Goal: Task Accomplishment & Management: Complete application form

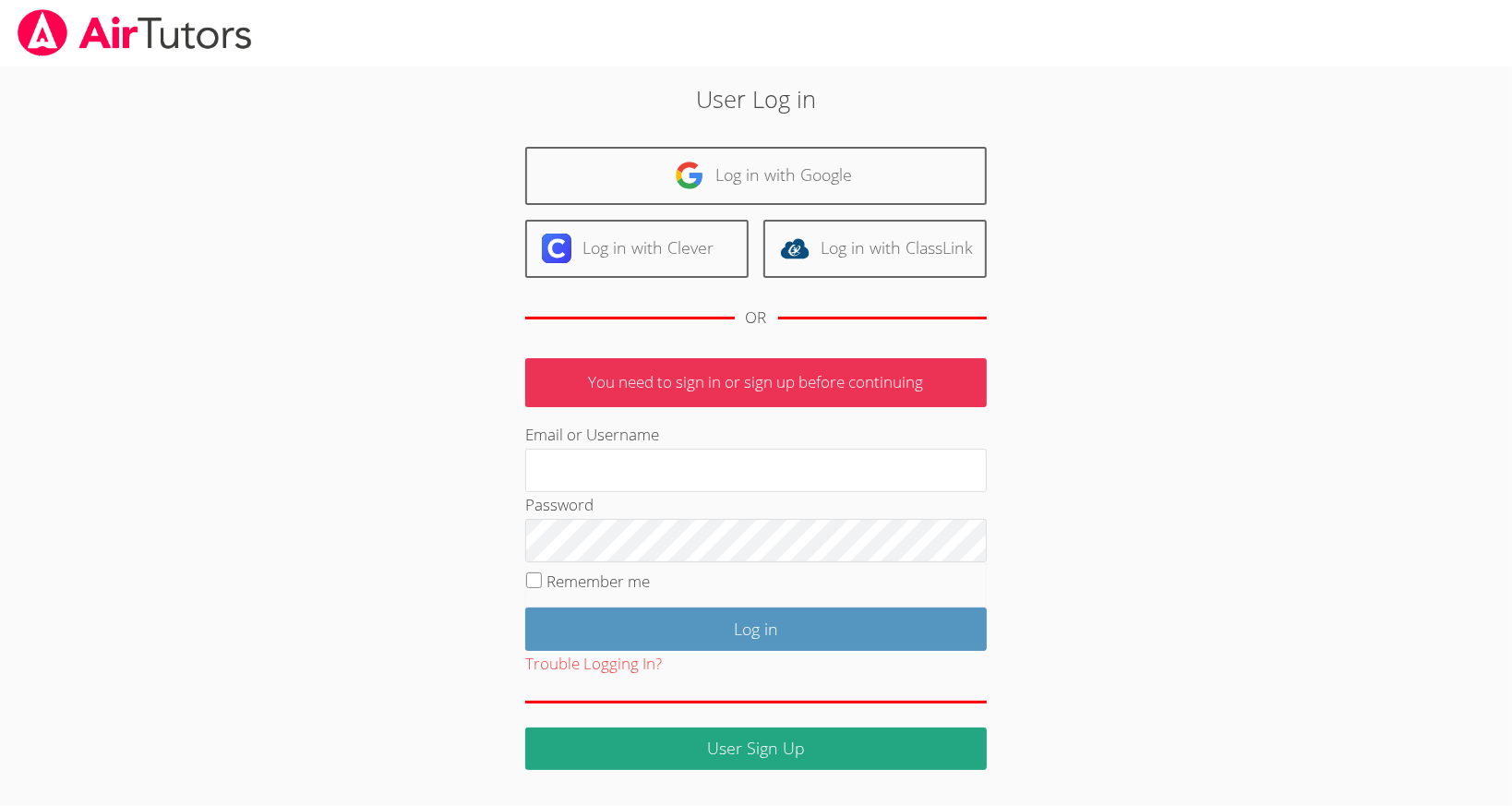
type input "[EMAIL_ADDRESS][DOMAIN_NAME]"
click at [582, 562] on fieldset "Remember me" at bounding box center [756, 585] width 462 height 46
click at [584, 577] on label "Remember me" at bounding box center [599, 581] width 104 height 21
click at [542, 577] on input "Remember me" at bounding box center [534, 581] width 16 height 16
checkbox input "true"
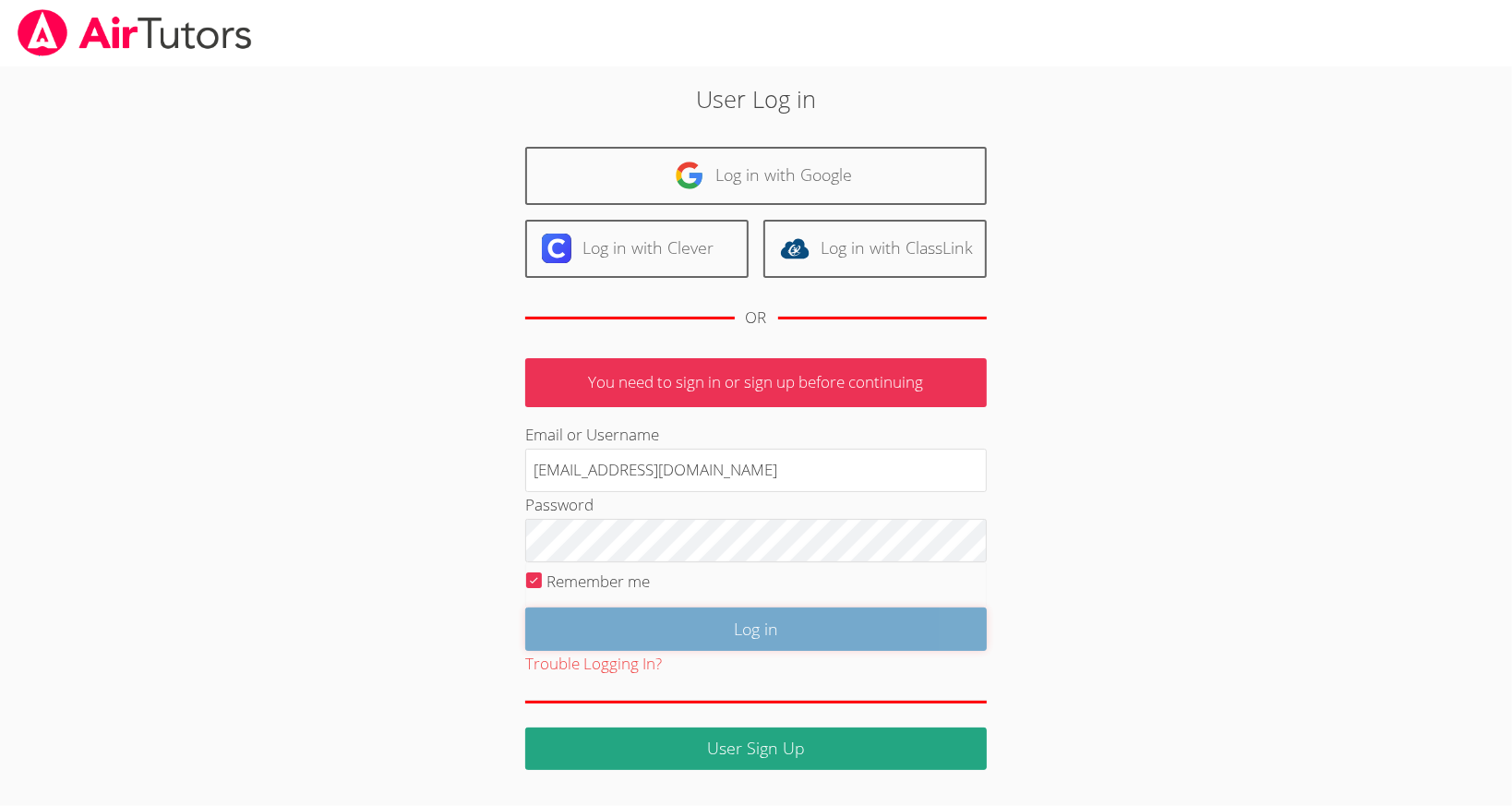
click at [670, 622] on input "Log in" at bounding box center [756, 628] width 462 height 43
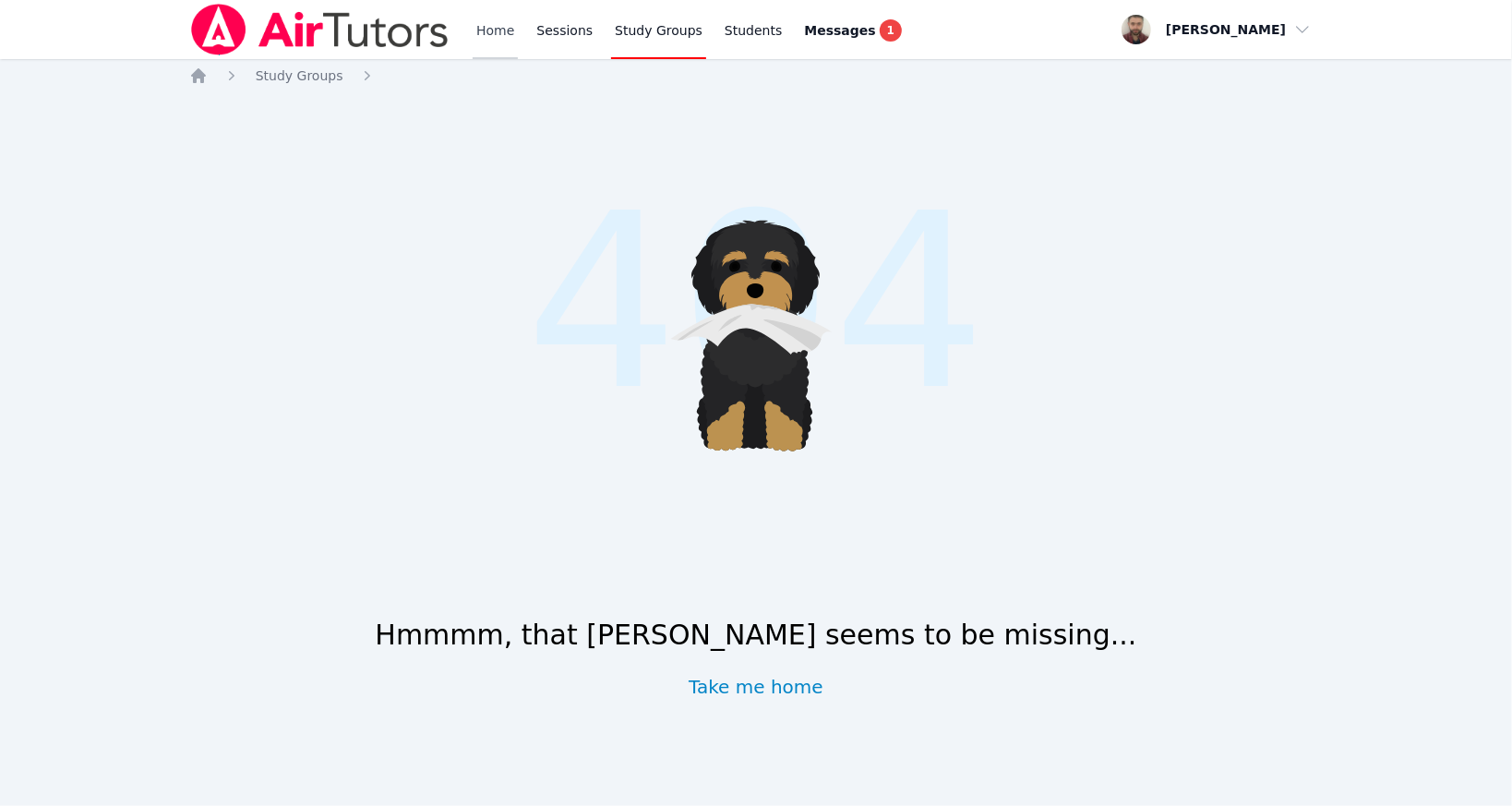
click at [483, 33] on link "Home" at bounding box center [495, 29] width 45 height 59
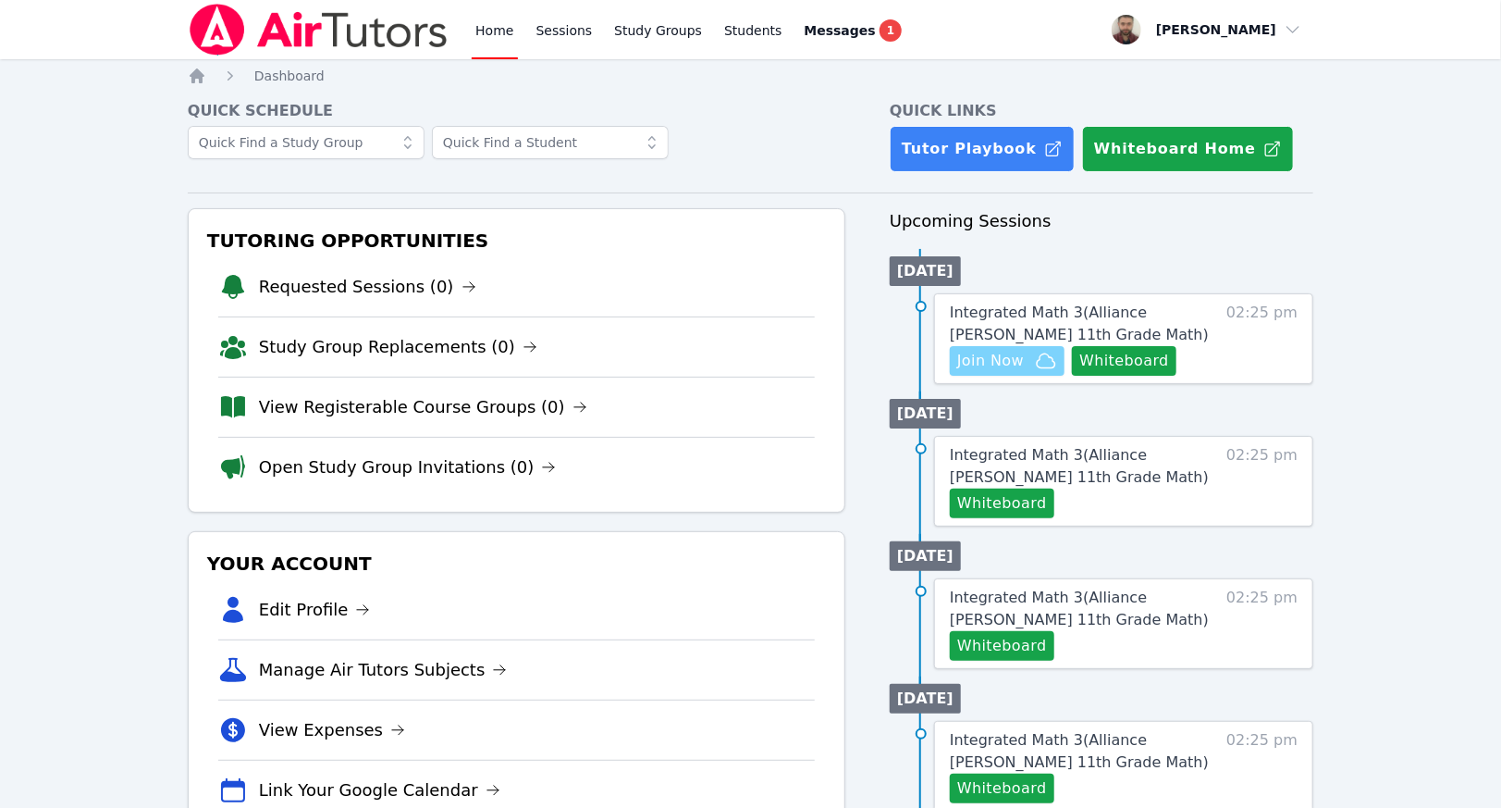
click at [1010, 353] on span "Join Now" at bounding box center [990, 361] width 67 height 22
click at [825, 45] on link "Messages 1" at bounding box center [853, 29] width 105 height 59
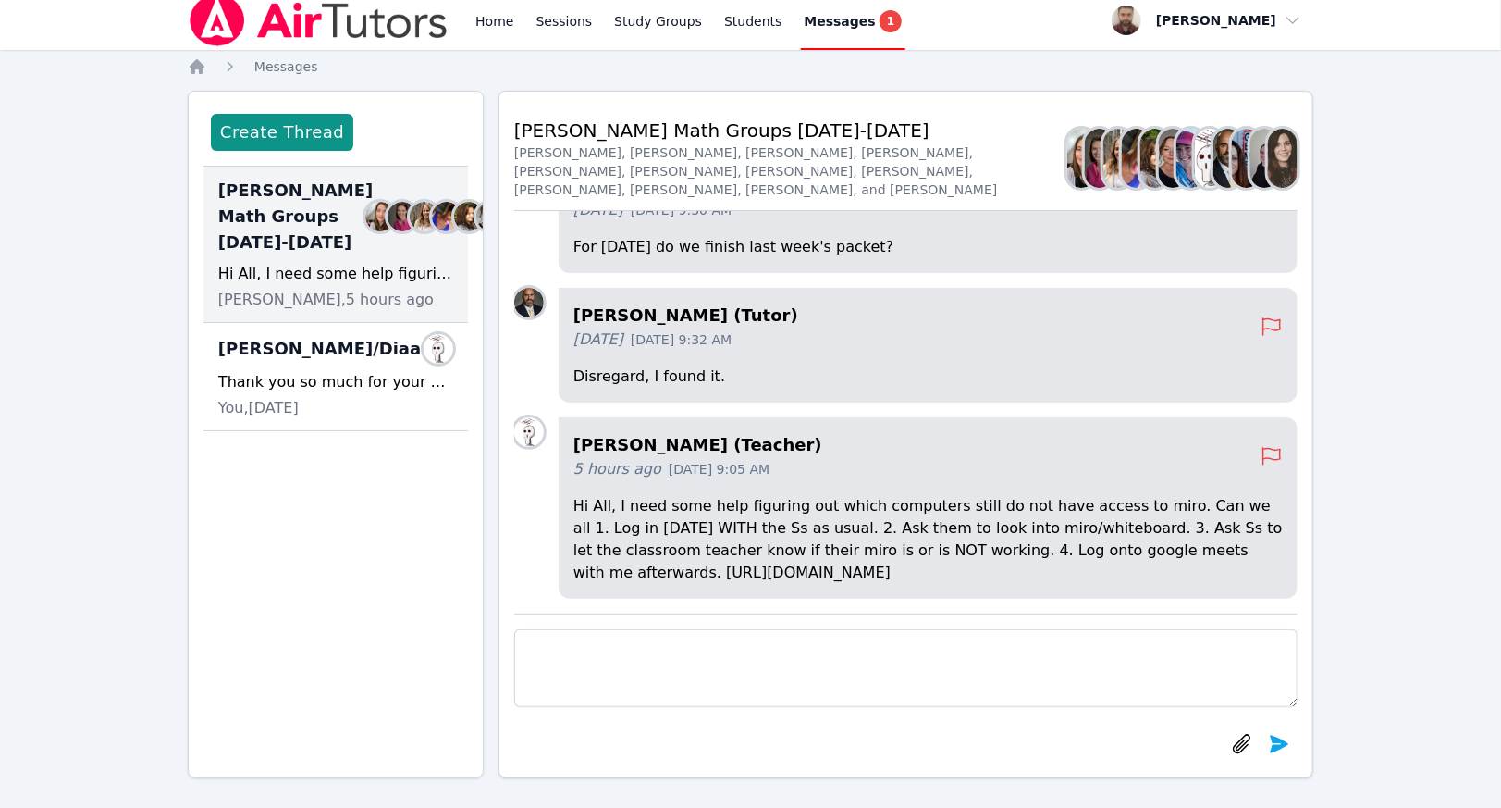
scroll to position [17, 0]
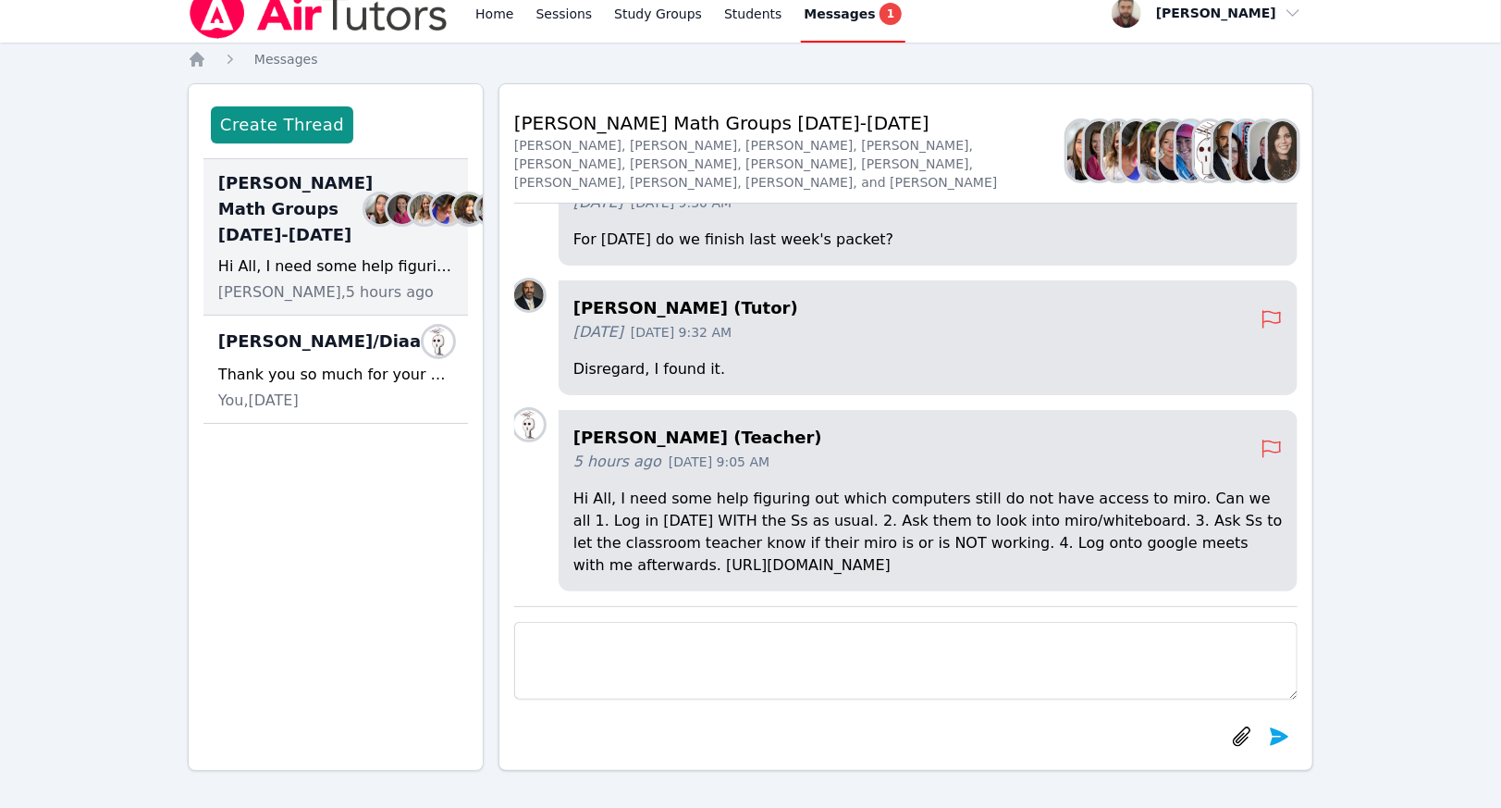
click at [835, 574] on p "Hi All, I need some help figuring out which computers still do not have access …" at bounding box center [929, 532] width 710 height 89
drag, startPoint x: 820, startPoint y: 562, endPoint x: 568, endPoint y: 563, distance: 251.6
click at [568, 563] on div "Joyce Law (Teacher) 5 hours ago Oct 15, 2025 9:05 AM Hi All, I need some help f…" at bounding box center [928, 500] width 739 height 181
copy p "https://meet.google.com/woi-isyj-iae"
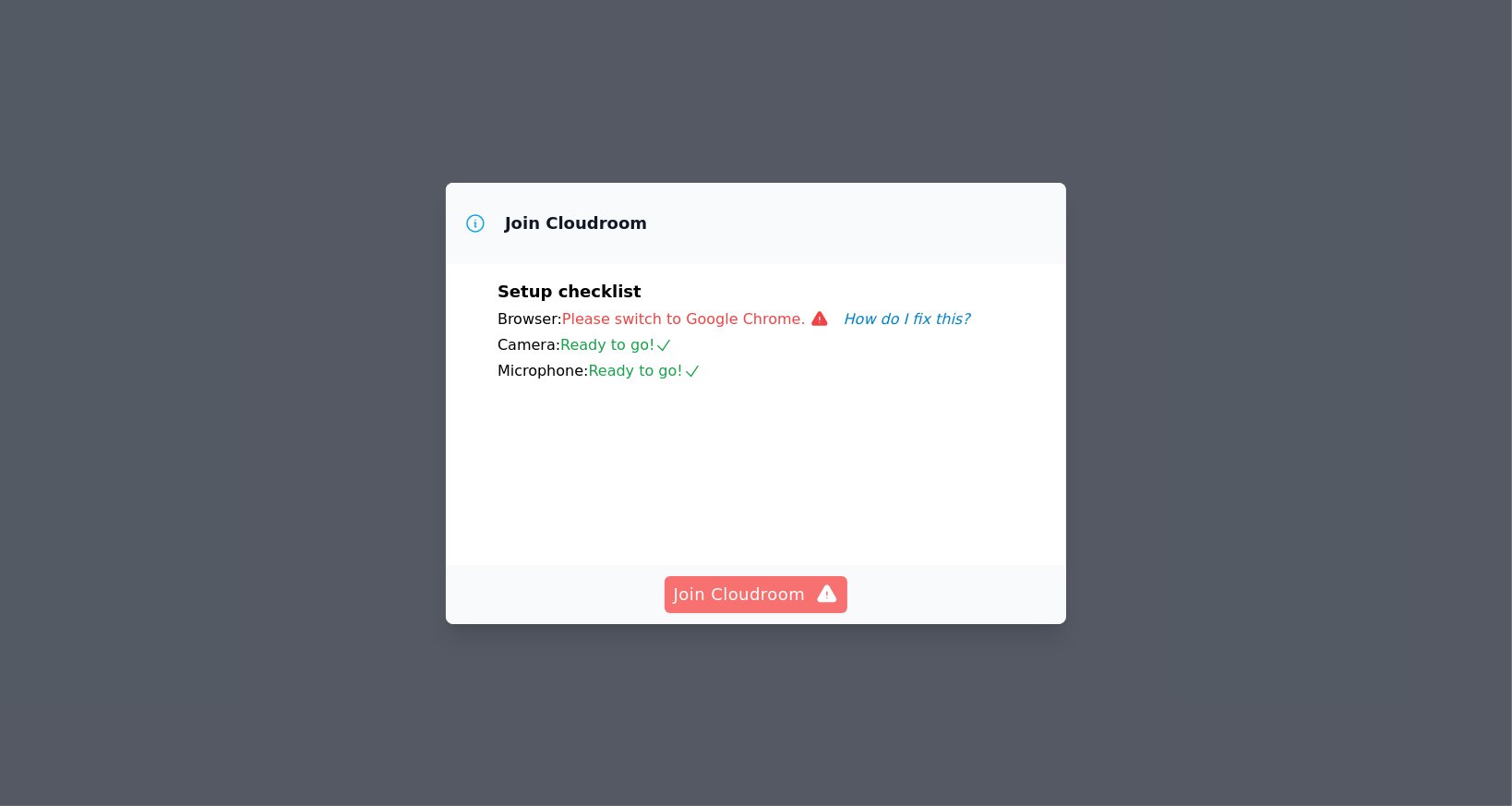
click at [783, 607] on span "Join Cloudroom" at bounding box center [756, 595] width 166 height 26
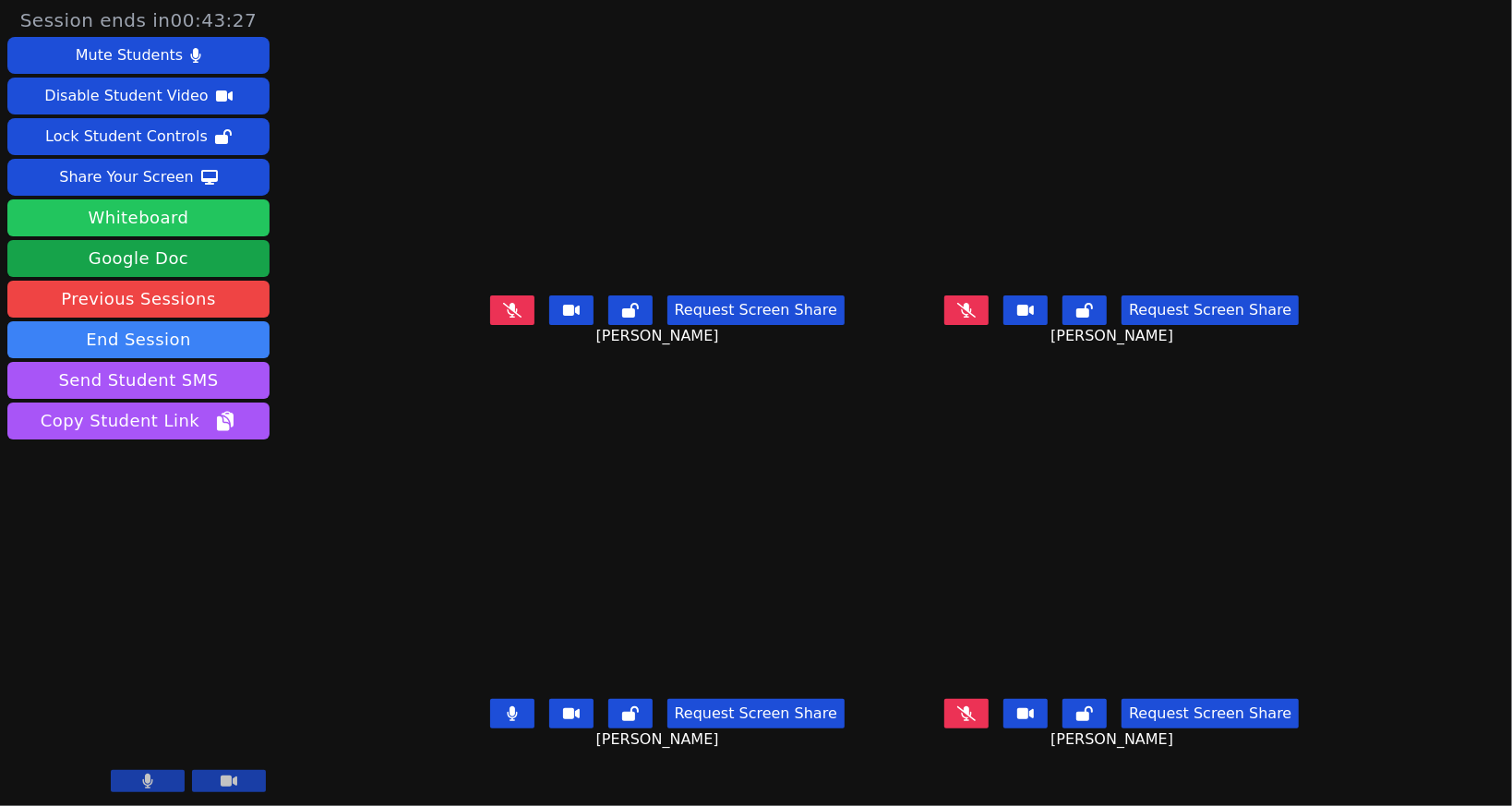
click at [145, 220] on button "Whiteboard" at bounding box center [138, 217] width 262 height 37
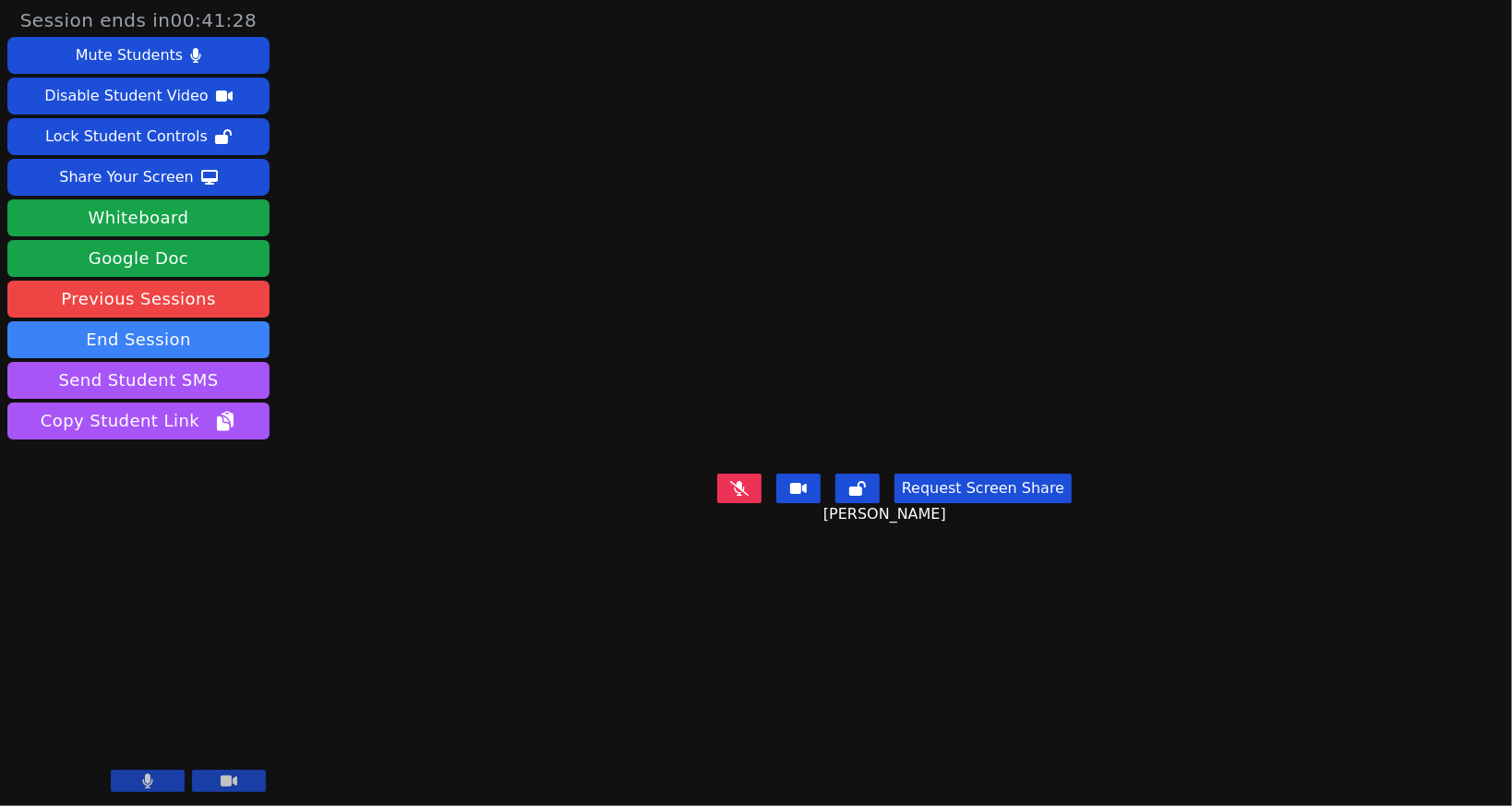
click at [156, 702] on video at bounding box center [138, 724] width 262 height 148
drag, startPoint x: 205, startPoint y: 779, endPoint x: 146, endPoint y: 561, distance: 225.8
click at [146, 561] on aside "Session ends in 00:41:27 Mute Students Disable Student Video Lock Student Contr…" at bounding box center [139, 403] width 277 height 806
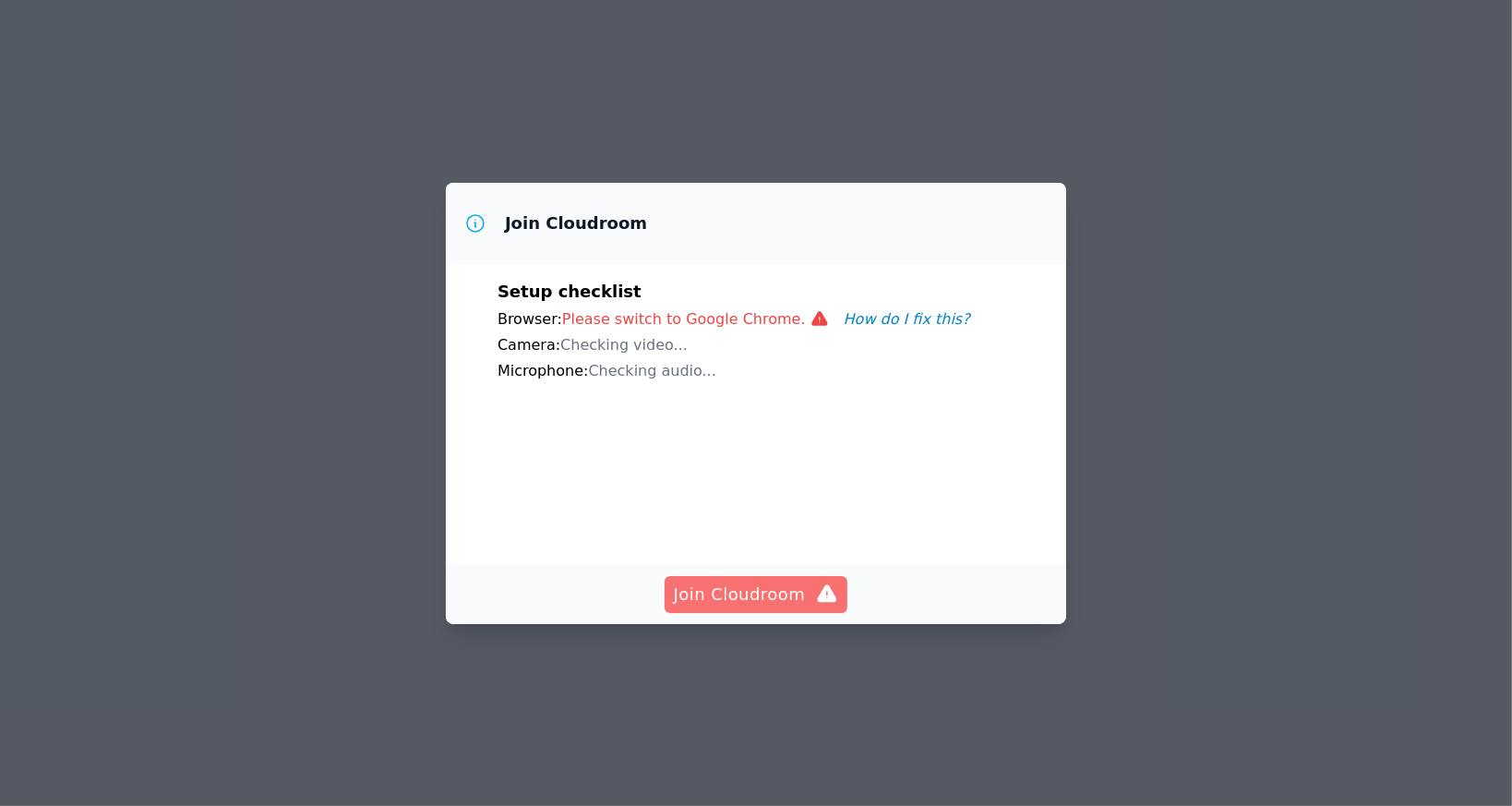
click at [797, 607] on span "Join Cloudroom" at bounding box center [756, 595] width 166 height 26
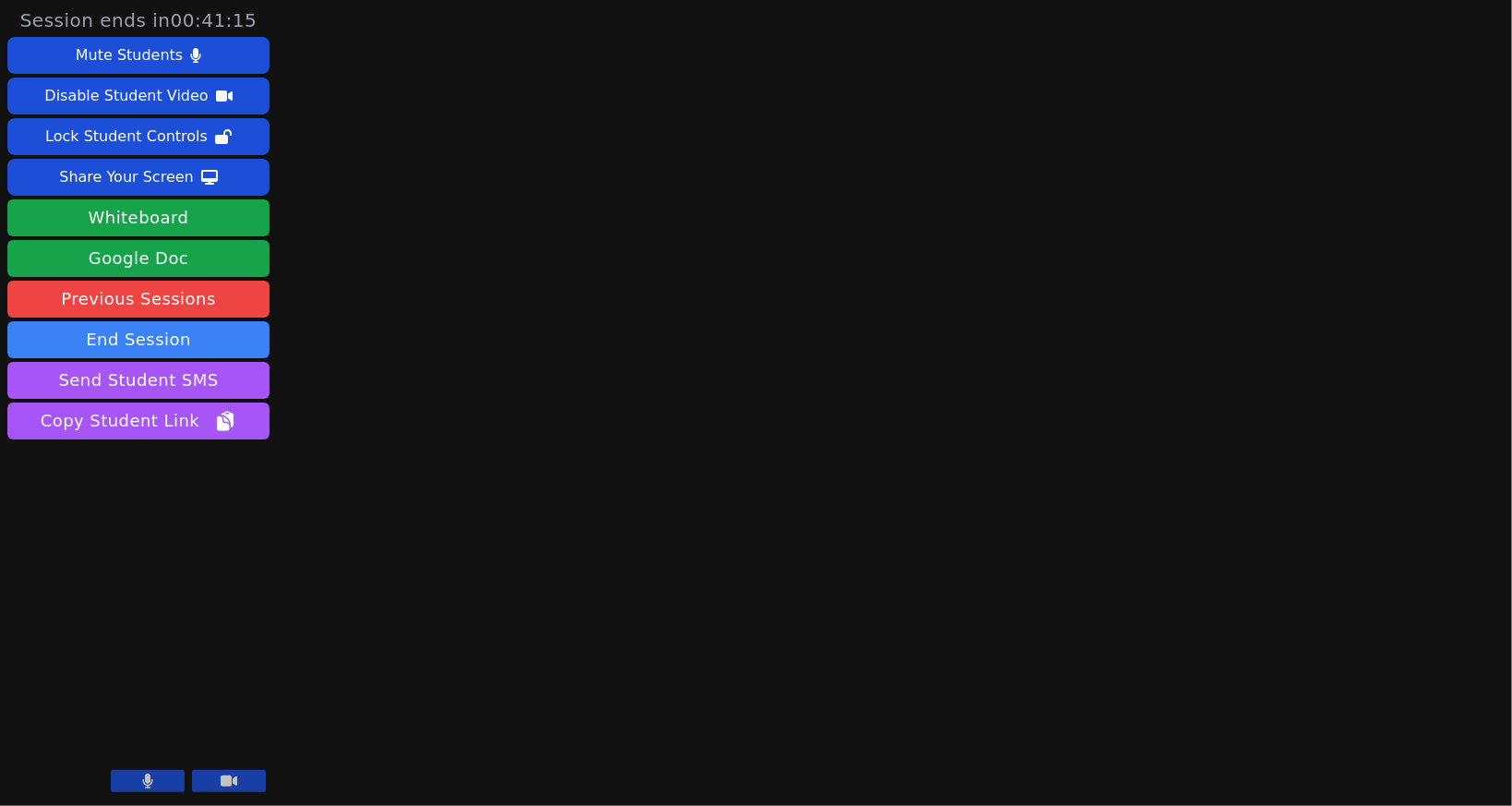
drag, startPoint x: 179, startPoint y: 777, endPoint x: 196, endPoint y: 780, distance: 17.3
click at [179, 777] on button at bounding box center [148, 781] width 74 height 22
click at [224, 781] on icon at bounding box center [229, 780] width 17 height 11
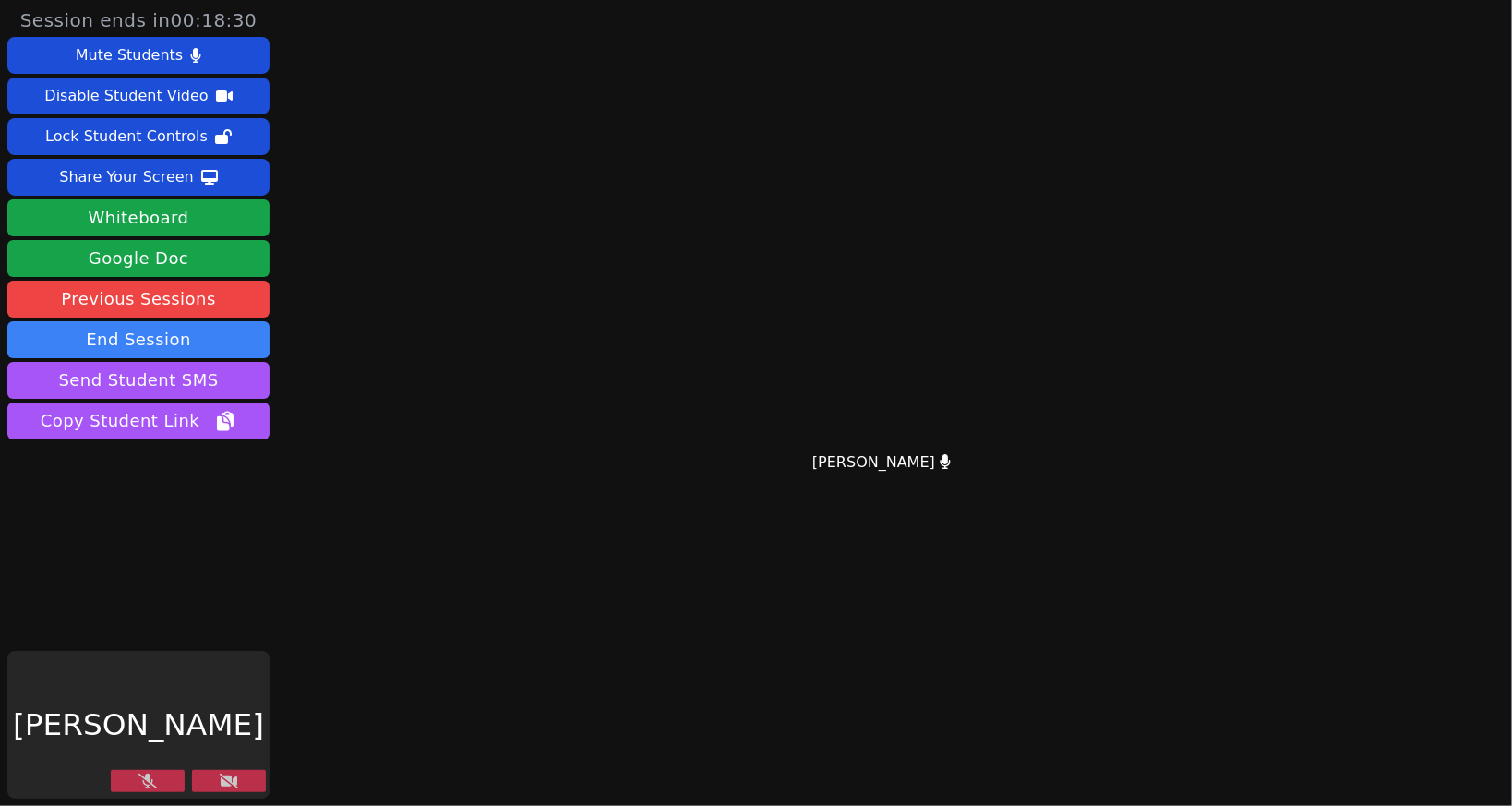
drag, startPoint x: 152, startPoint y: 783, endPoint x: 217, endPoint y: 794, distance: 65.9
click at [153, 783] on icon at bounding box center [148, 780] width 19 height 15
click at [228, 795] on div "Diaa Walweel" at bounding box center [138, 724] width 262 height 148
click at [228, 790] on button at bounding box center [229, 781] width 74 height 22
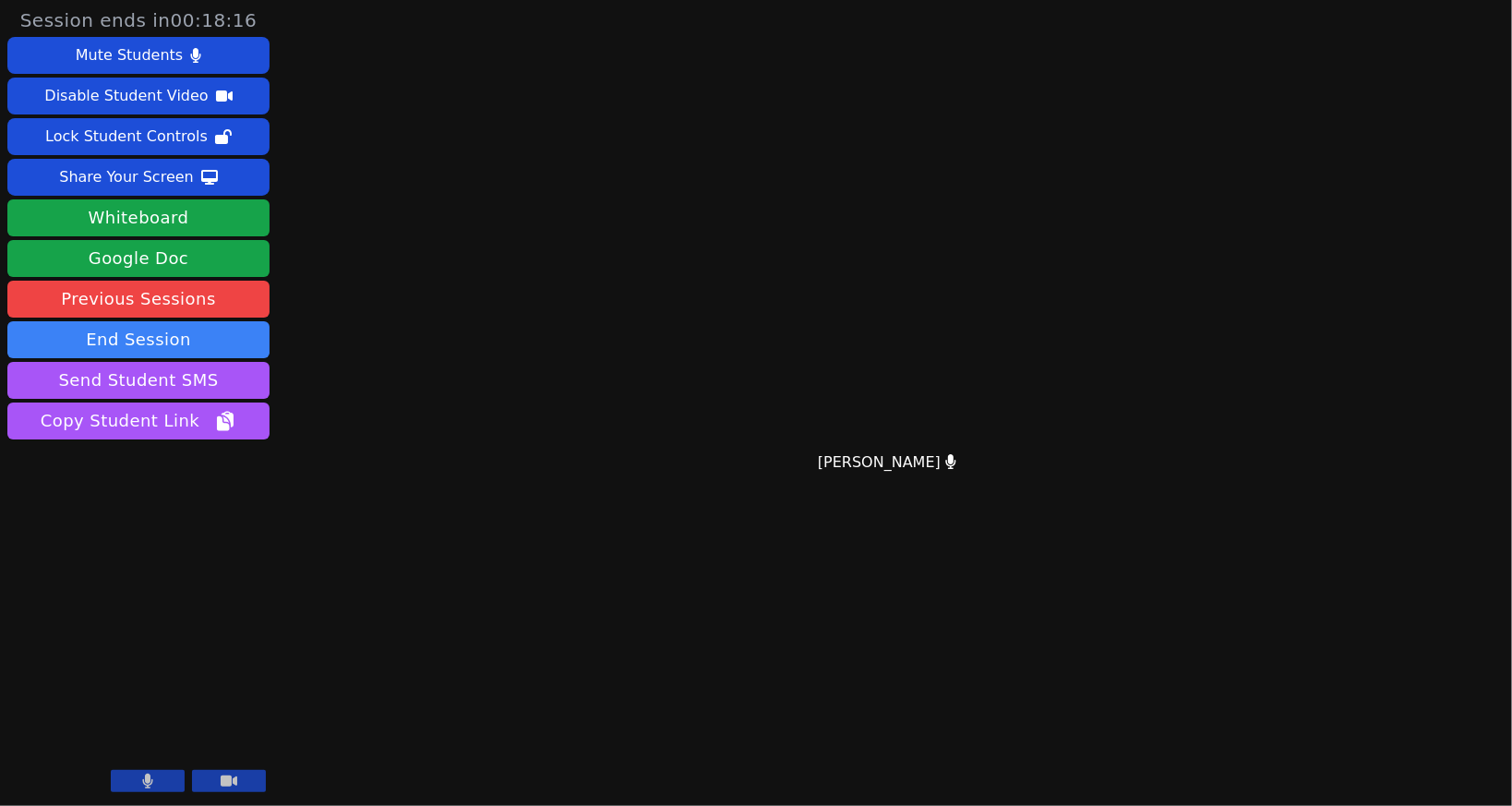
drag, startPoint x: 152, startPoint y: 787, endPoint x: 201, endPoint y: 783, distance: 49.2
click at [154, 787] on button at bounding box center [148, 781] width 74 height 22
click at [211, 780] on button at bounding box center [229, 781] width 74 height 22
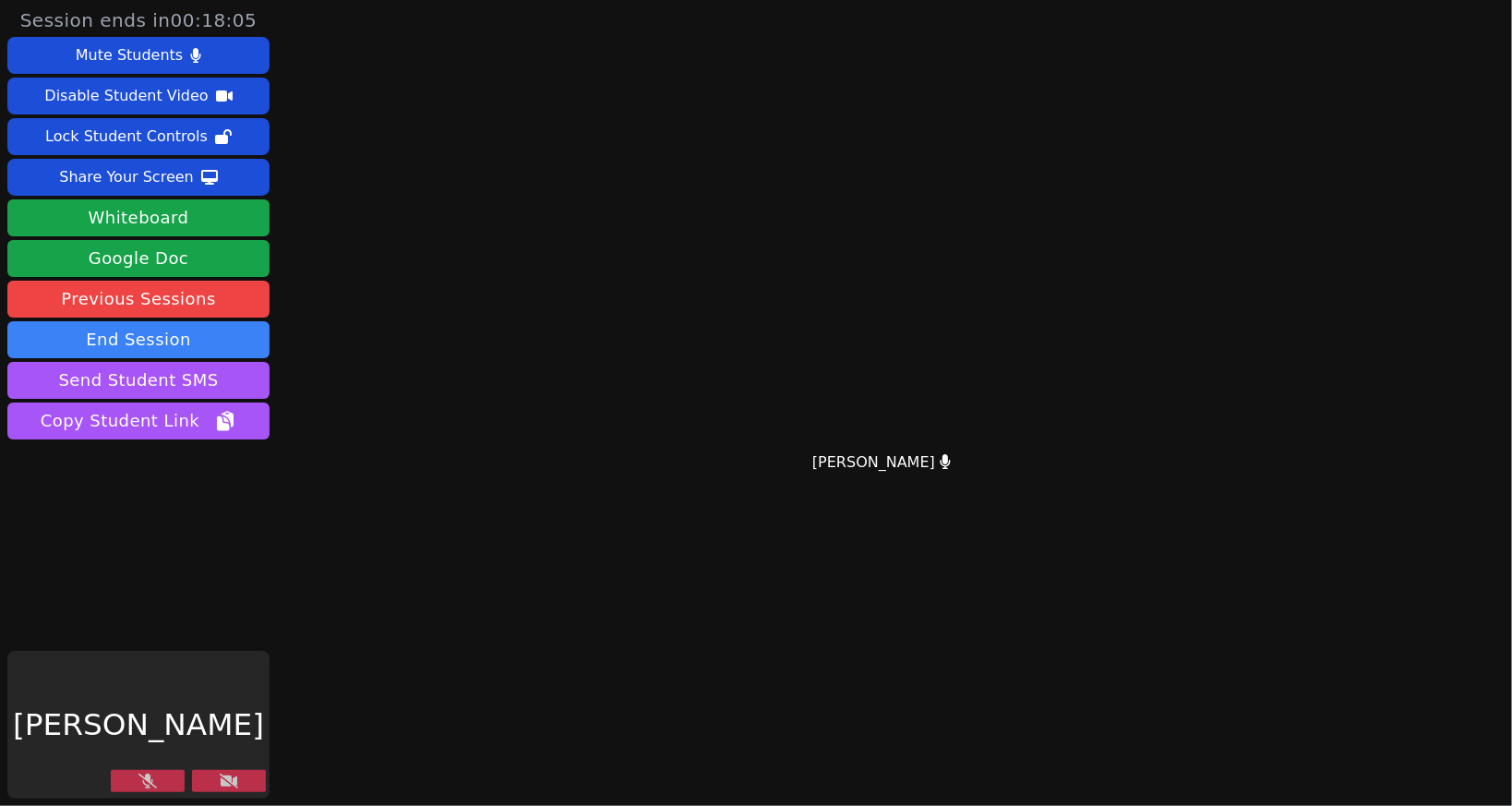
click at [157, 780] on button at bounding box center [148, 781] width 74 height 22
click at [201, 772] on button at bounding box center [229, 781] width 74 height 22
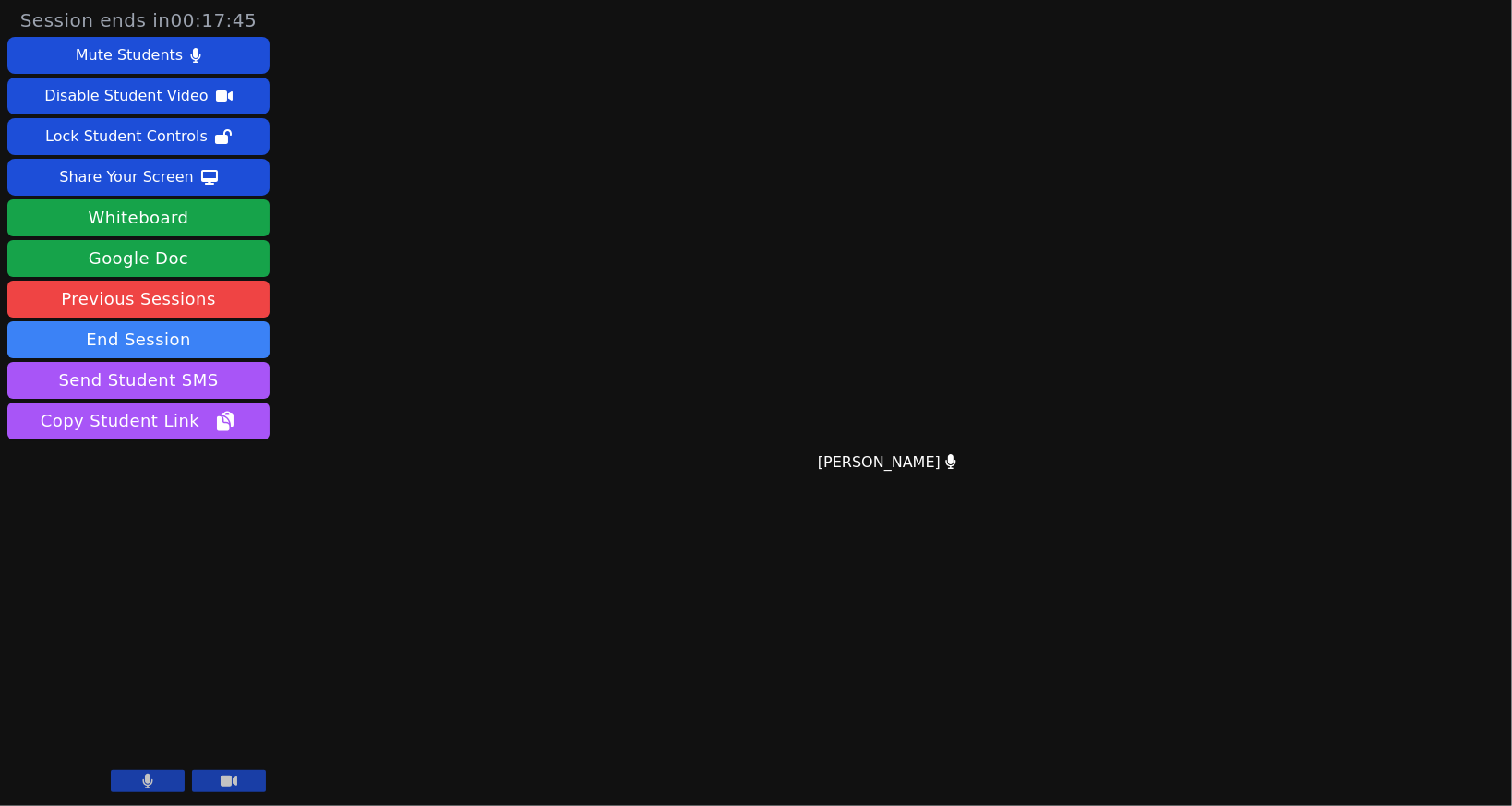
click at [146, 779] on icon at bounding box center [148, 780] width 10 height 15
drag, startPoint x: 212, startPoint y: 784, endPoint x: 220, endPoint y: 779, distance: 9.4
click at [213, 783] on button at bounding box center [229, 781] width 74 height 22
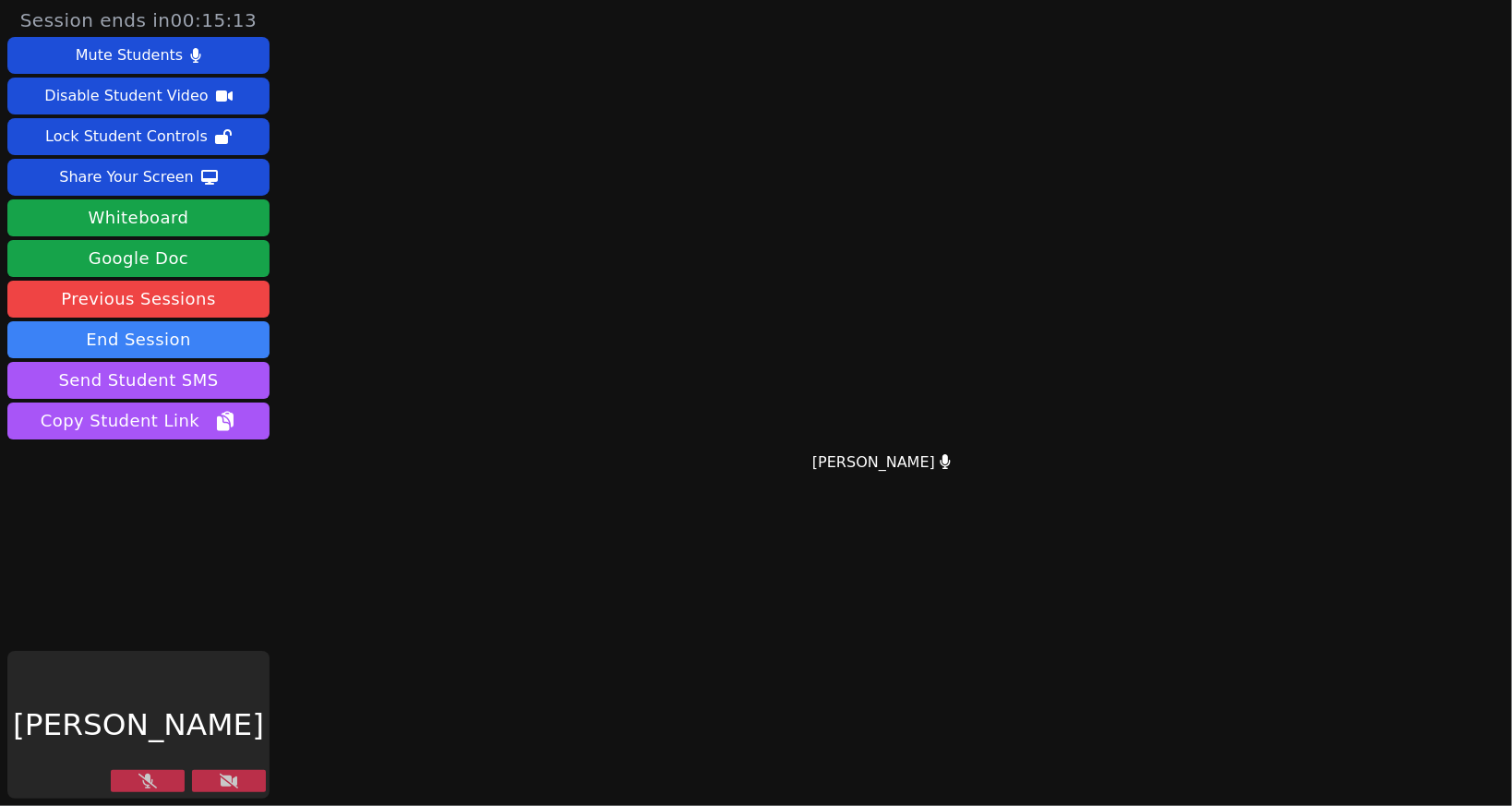
drag, startPoint x: 152, startPoint y: 772, endPoint x: 167, endPoint y: 774, distance: 15.1
click at [153, 772] on button at bounding box center [148, 781] width 74 height 22
click at [214, 779] on button at bounding box center [229, 781] width 74 height 22
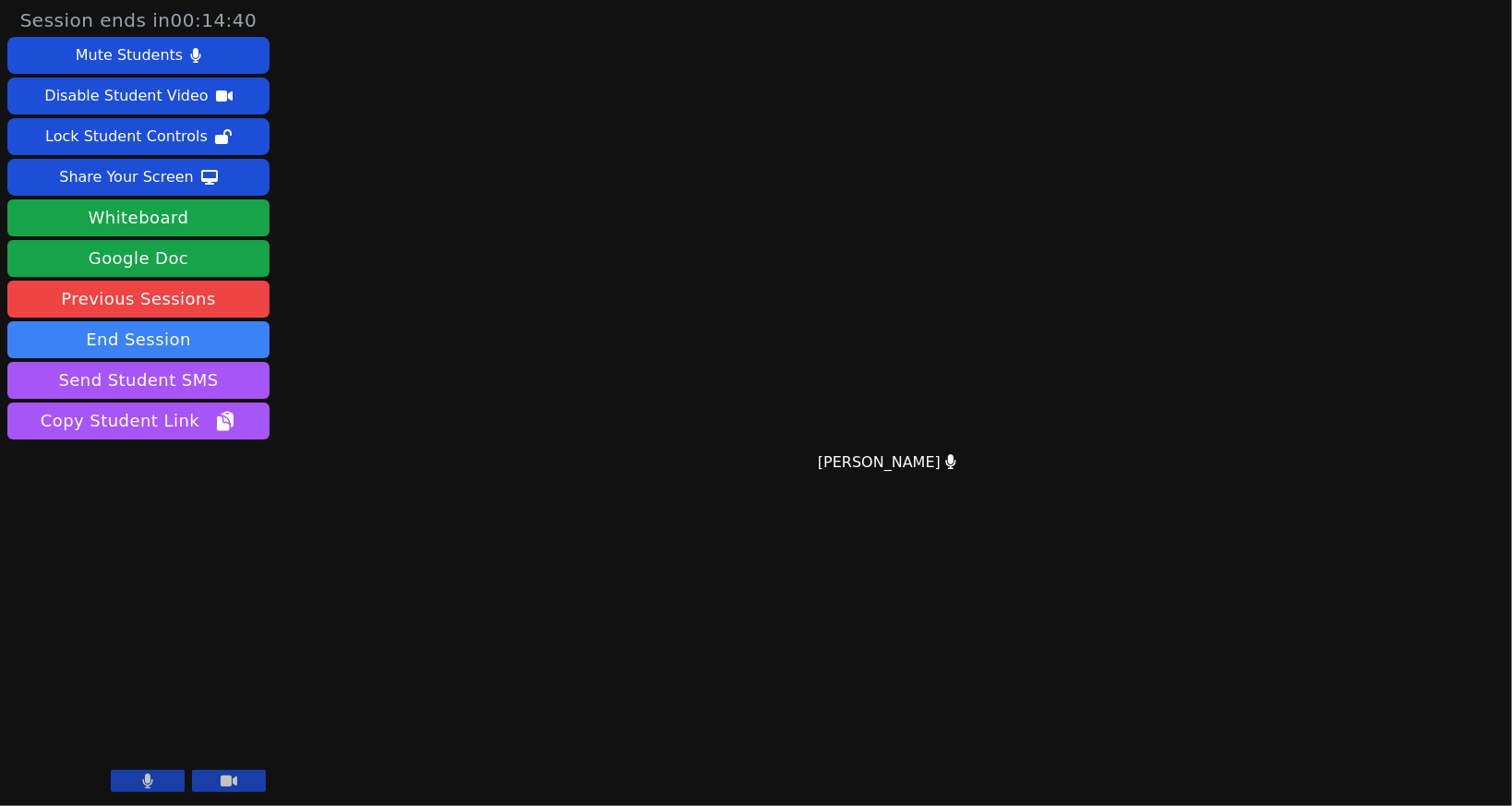
click at [1193, 317] on main "Joyce Law Joyce Law" at bounding box center [895, 403] width 597 height 806
click at [207, 212] on button "Whiteboard" at bounding box center [138, 217] width 262 height 37
click at [171, 786] on button at bounding box center [148, 781] width 74 height 22
click at [217, 784] on button at bounding box center [229, 781] width 74 height 22
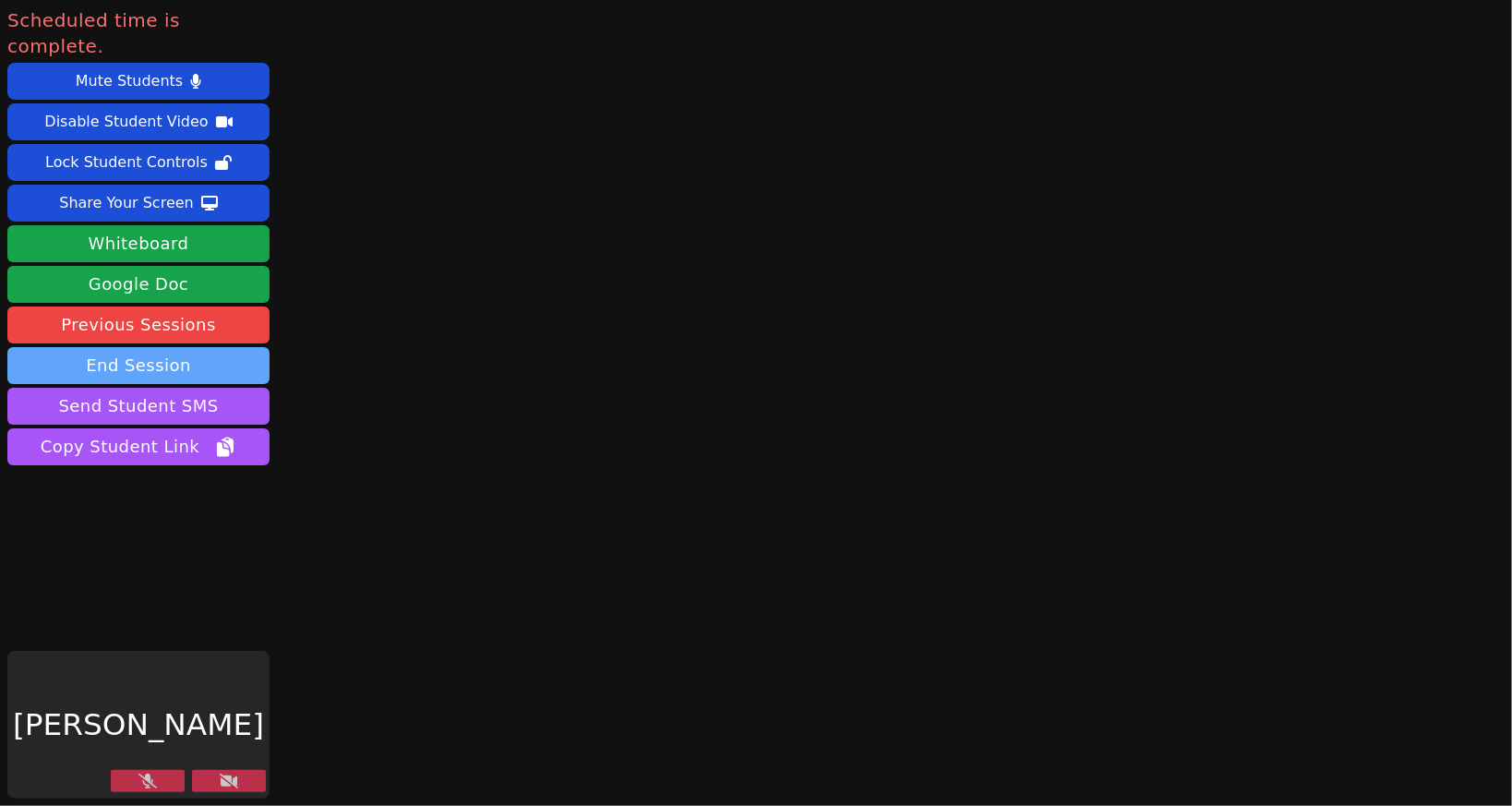
click at [145, 347] on button "End Session" at bounding box center [138, 365] width 262 height 37
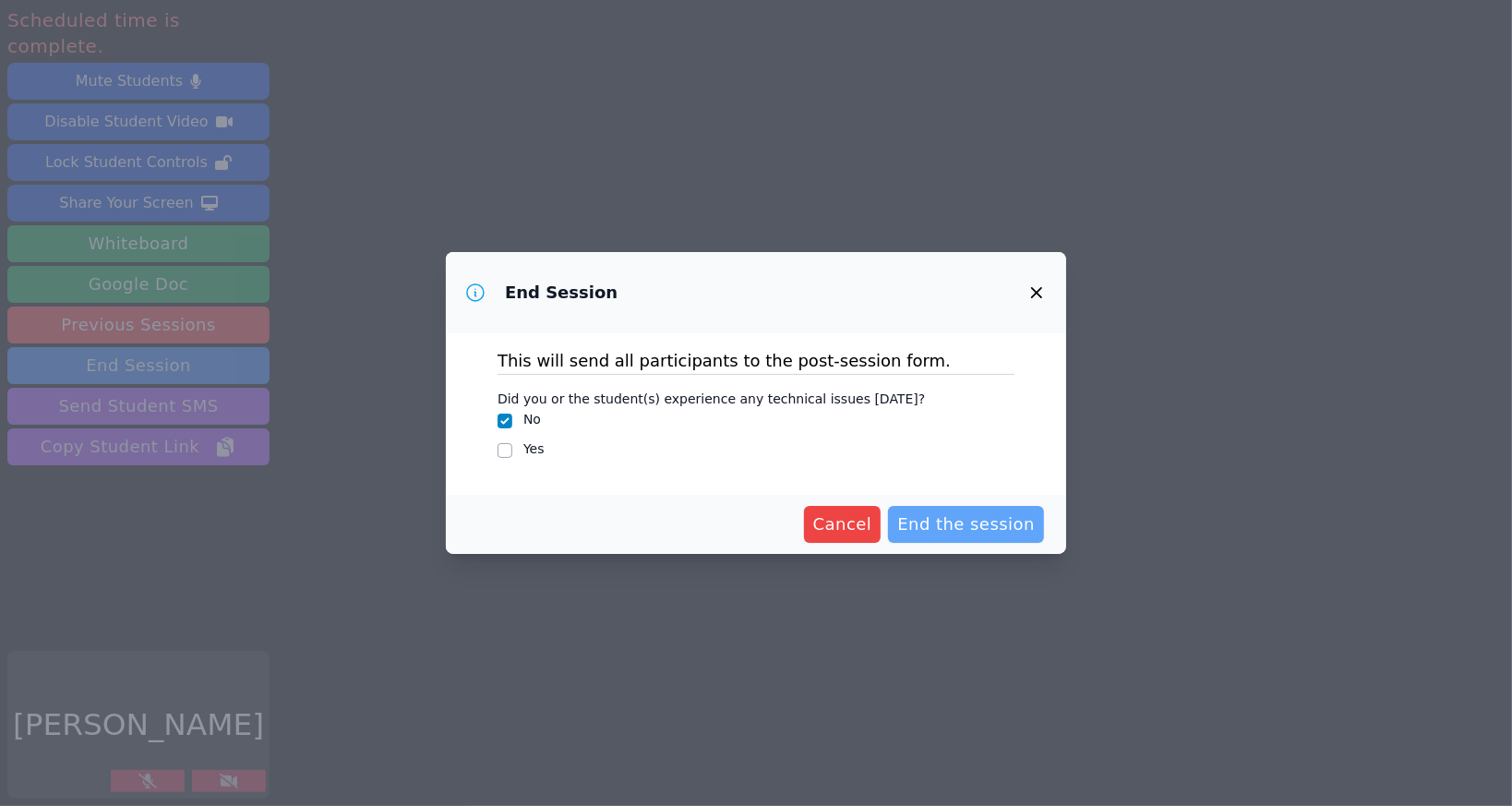
click at [965, 513] on span "End the session" at bounding box center [966, 525] width 138 height 26
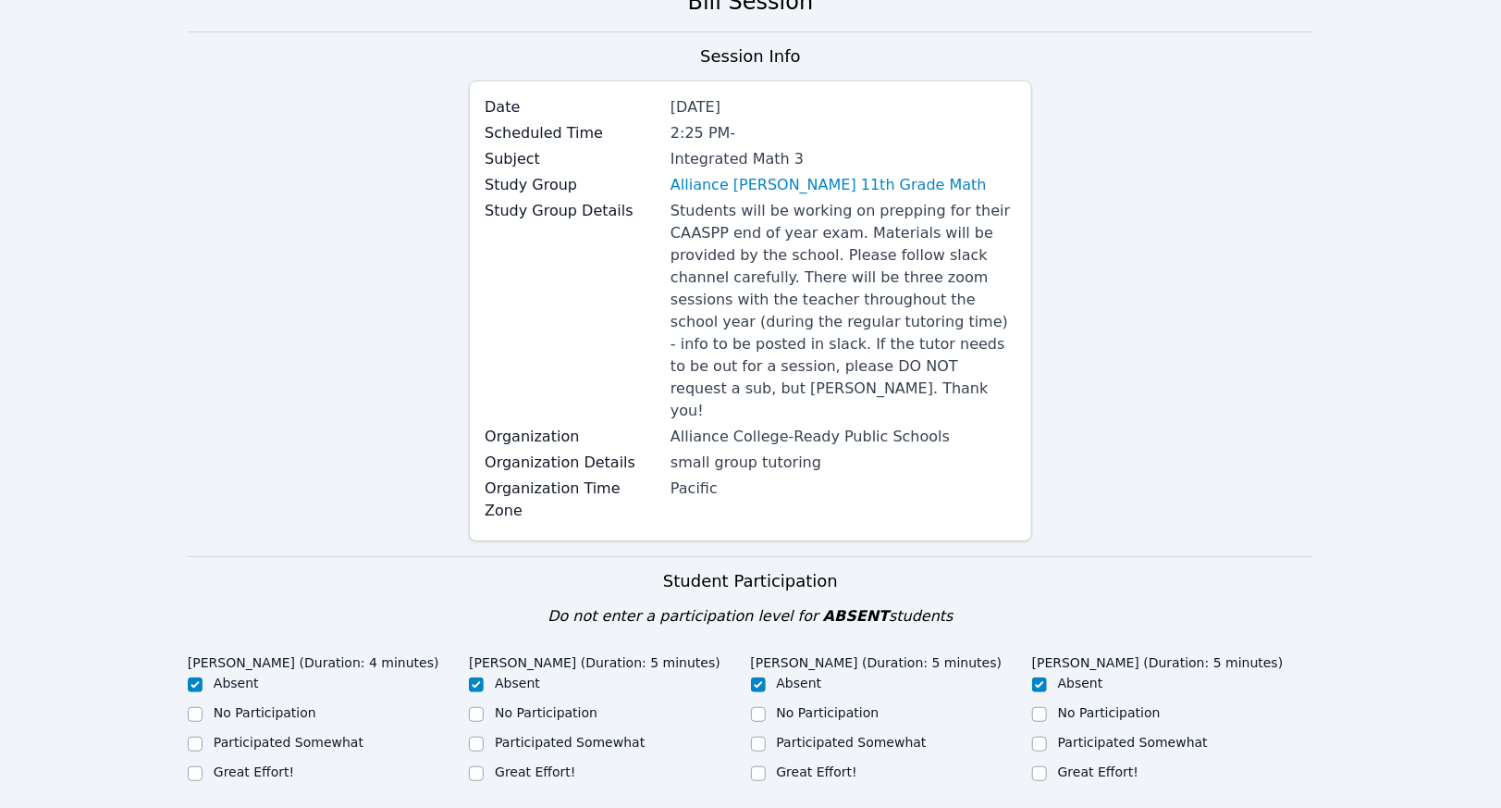
scroll to position [555, 0]
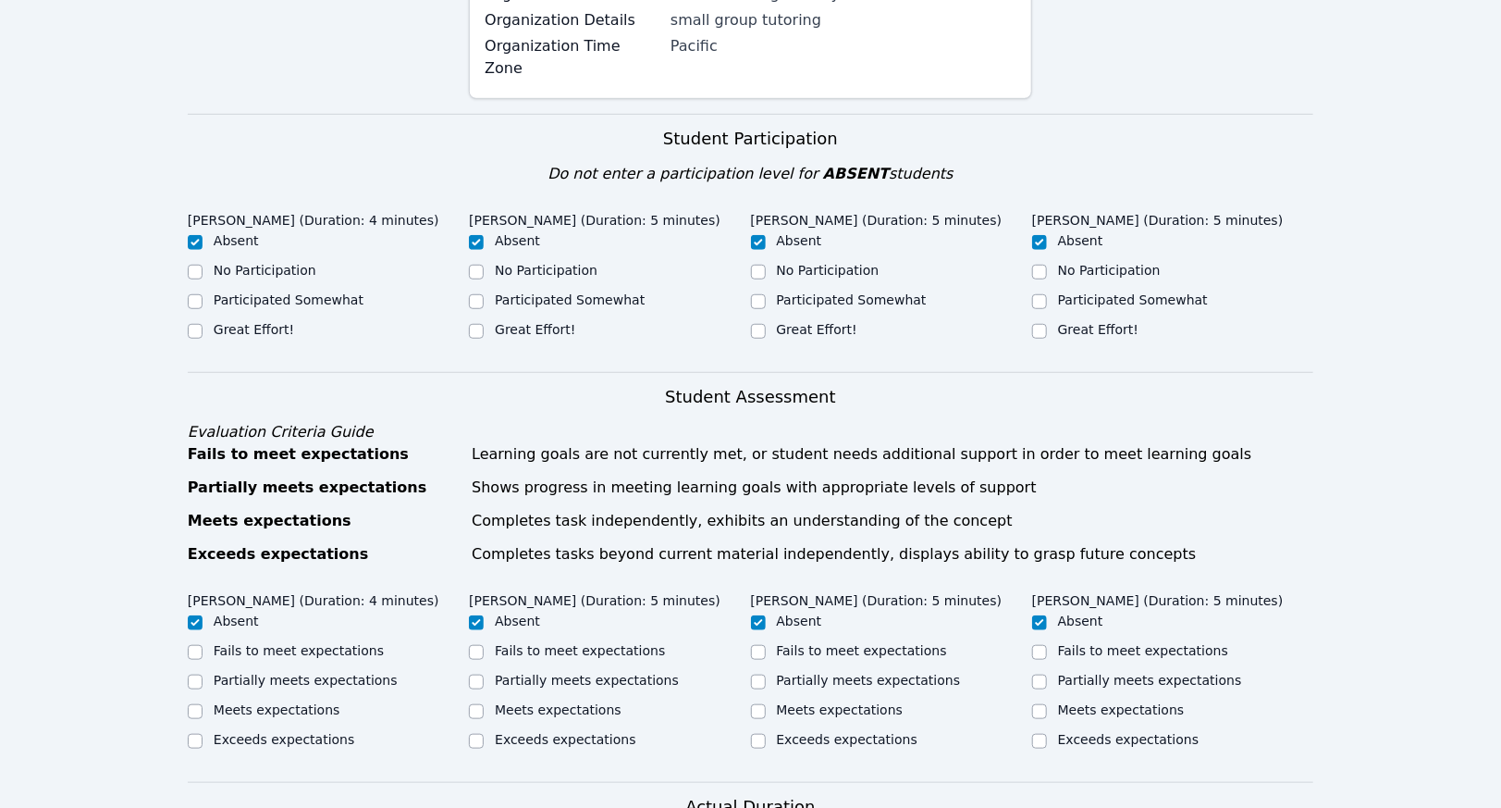
click at [787, 322] on label "Great Effort!" at bounding box center [817, 329] width 80 height 15
click at [766, 324] on input "Great Effort!" at bounding box center [758, 331] width 15 height 15
checkbox input "true"
checkbox input "false"
drag, startPoint x: 773, startPoint y: 262, endPoint x: 742, endPoint y: 262, distance: 31.5
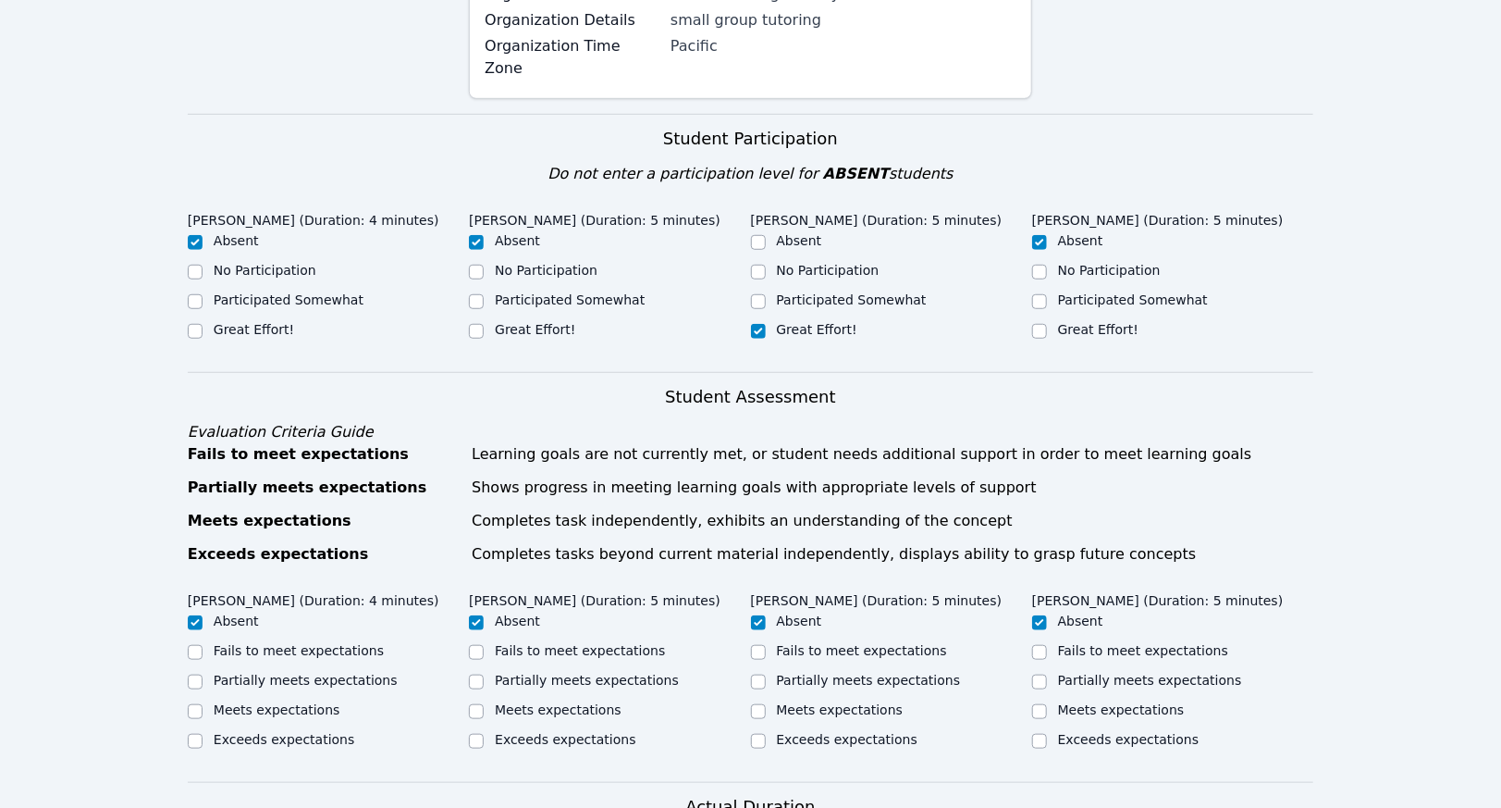
click at [773, 320] on div "Great Effort!" at bounding box center [891, 331] width 281 height 22
click at [539, 322] on label "Great Effort!" at bounding box center [535, 329] width 80 height 15
drag, startPoint x: 539, startPoint y: 256, endPoint x: 478, endPoint y: 261, distance: 61.2
click at [478, 324] on input "Great Effort!" at bounding box center [476, 331] width 15 height 15
checkbox input "true"
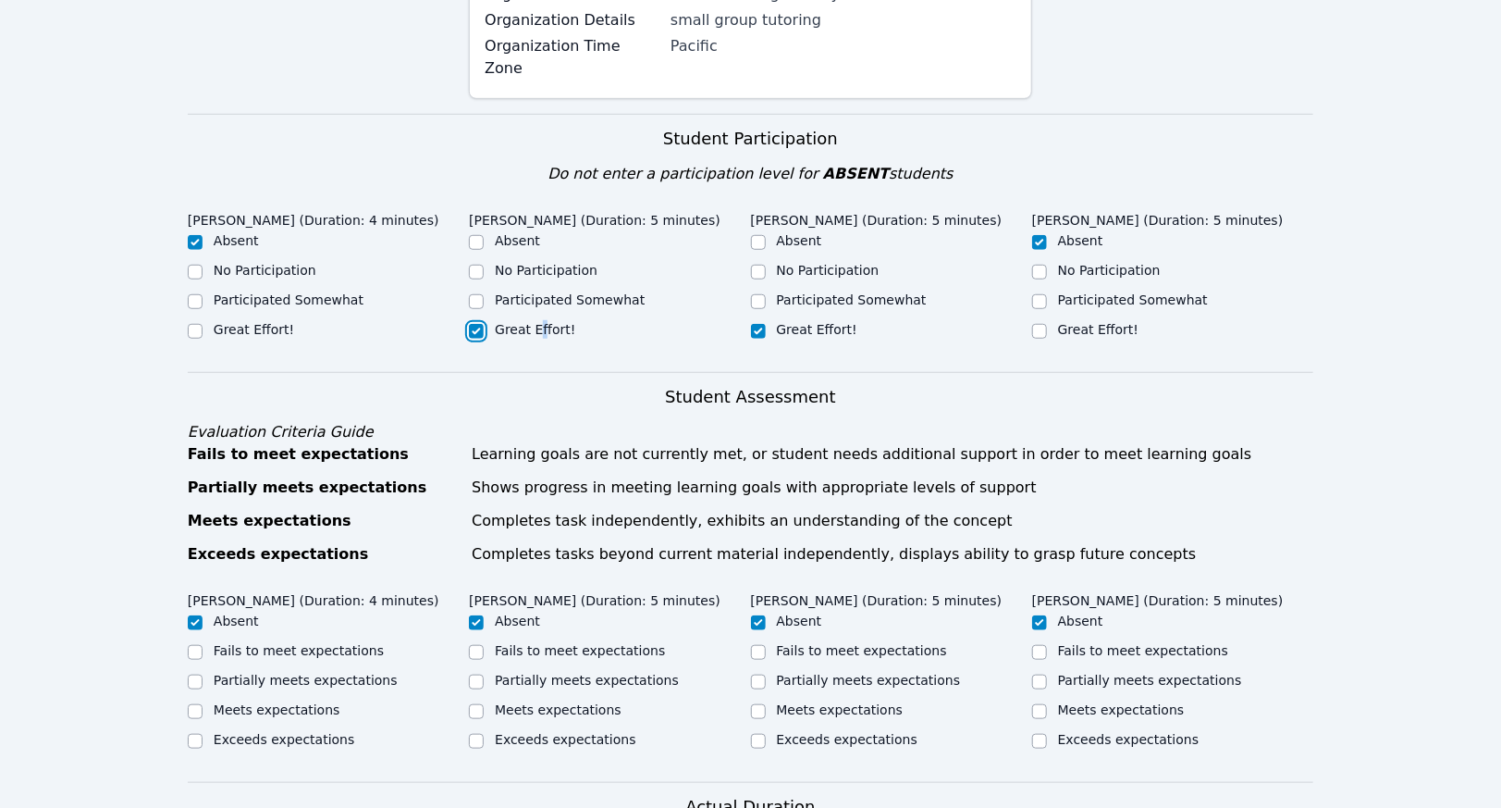
checkbox input "false"
click at [492, 231] on div "Absent" at bounding box center [609, 242] width 281 height 22
click at [211, 320] on div "Great Effort!" at bounding box center [328, 331] width 281 height 22
click at [202, 324] on input "Great Effort!" at bounding box center [195, 331] width 15 height 15
checkbox input "true"
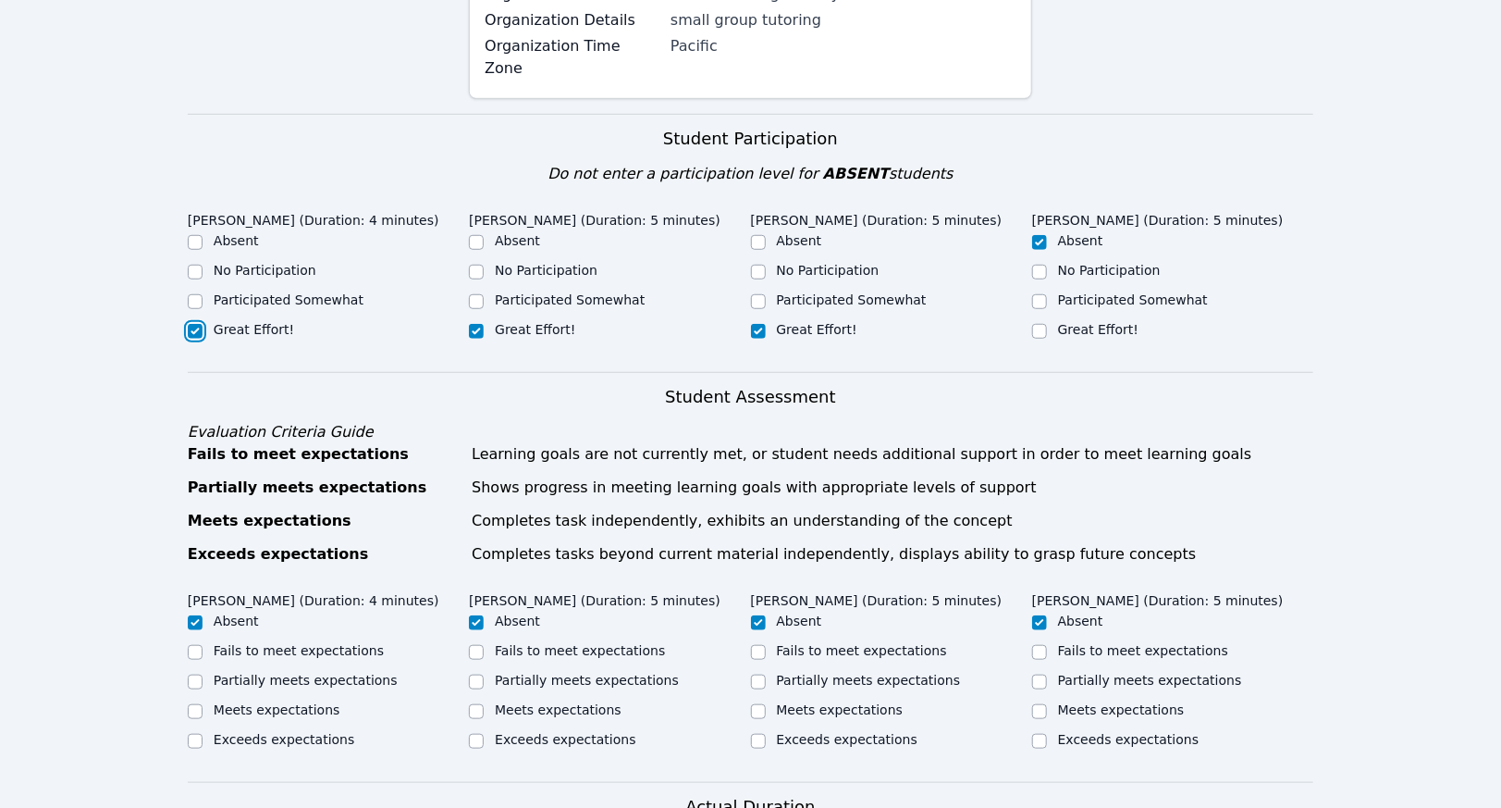
checkbox input "false"
click at [1041, 324] on input "Great Effort!" at bounding box center [1039, 331] width 15 height 15
checkbox input "true"
checkbox input "false"
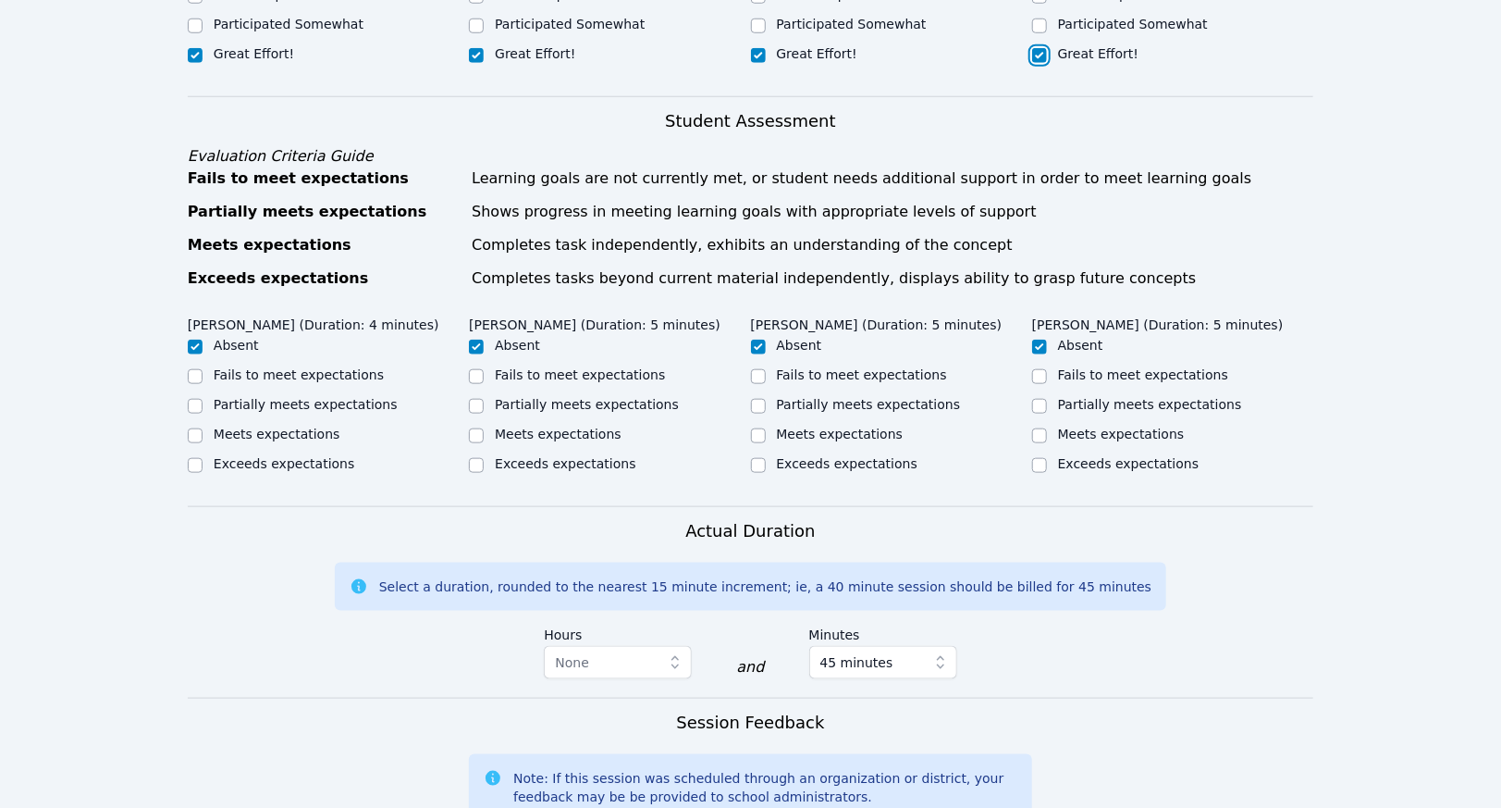
scroll to position [833, 0]
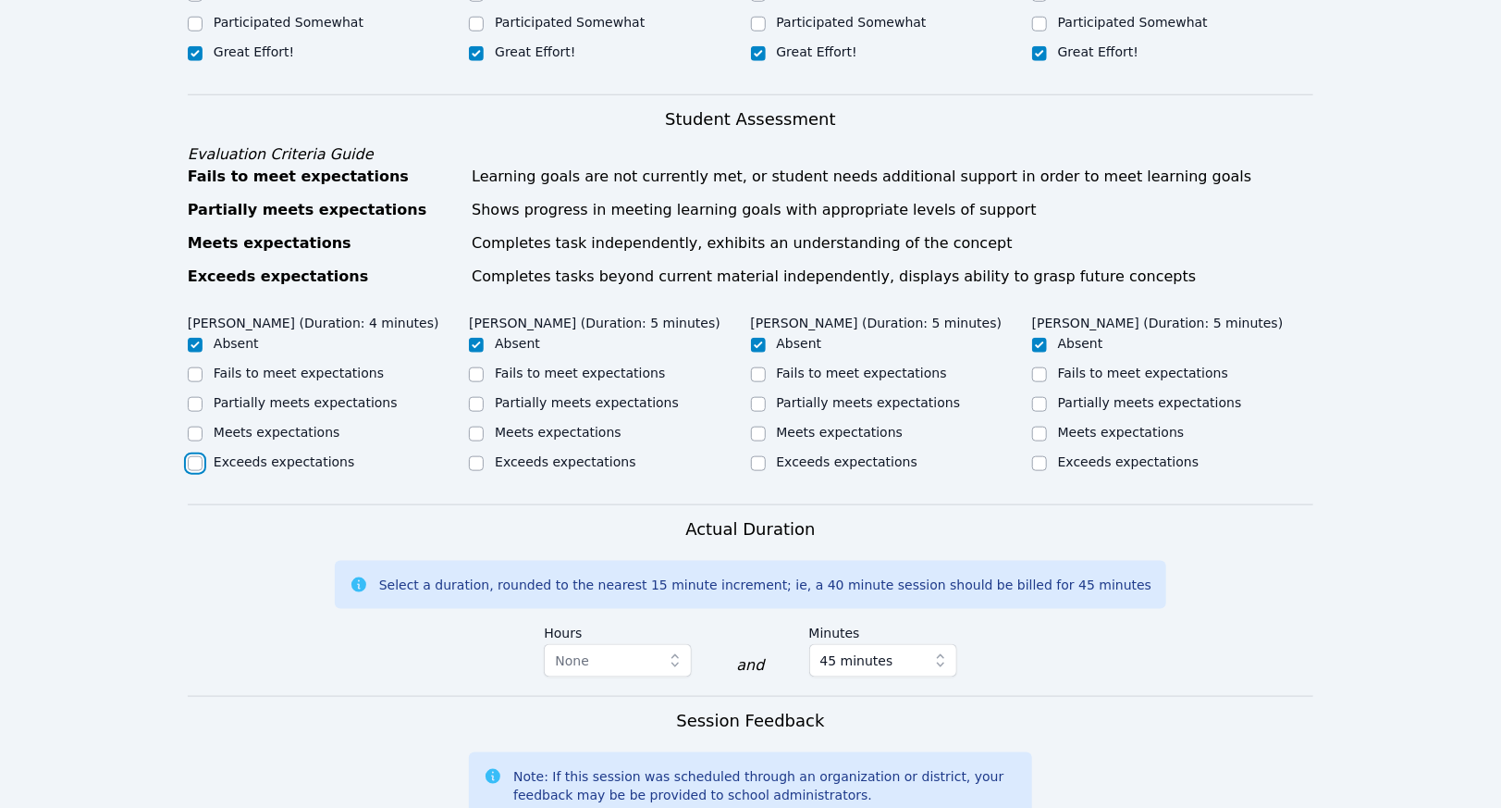
click at [196, 456] on input "Exceeds expectations" at bounding box center [195, 463] width 15 height 15
checkbox input "true"
checkbox input "false"
click at [478, 456] on input "Exceeds expectations" at bounding box center [476, 463] width 15 height 15
checkbox input "true"
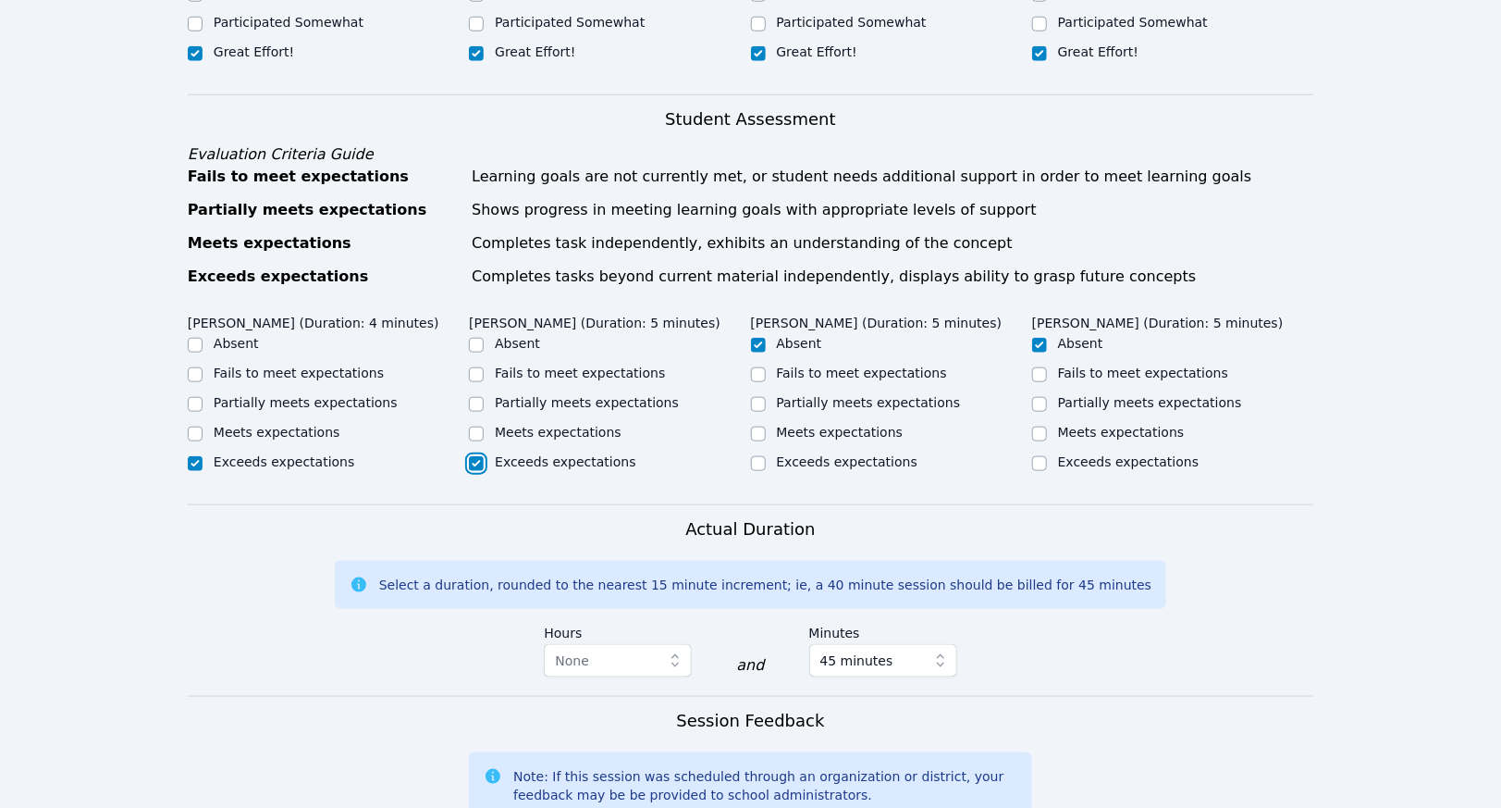
checkbox input "false"
click at [757, 456] on input "Exceeds expectations" at bounding box center [758, 463] width 15 height 15
checkbox input "true"
checkbox input "false"
click at [1042, 456] on input "Exceeds expectations" at bounding box center [1039, 463] width 15 height 15
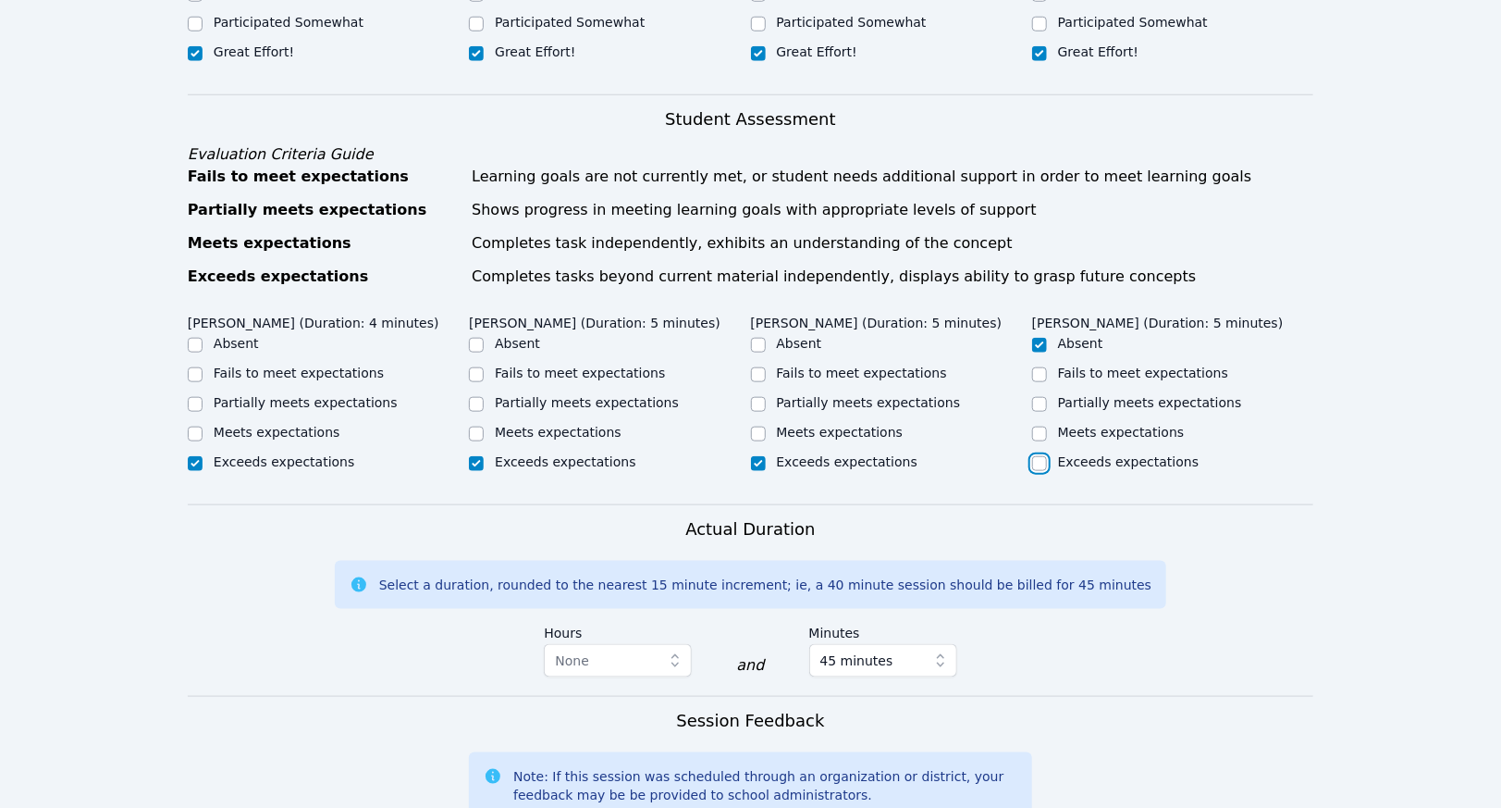
checkbox input "true"
checkbox input "false"
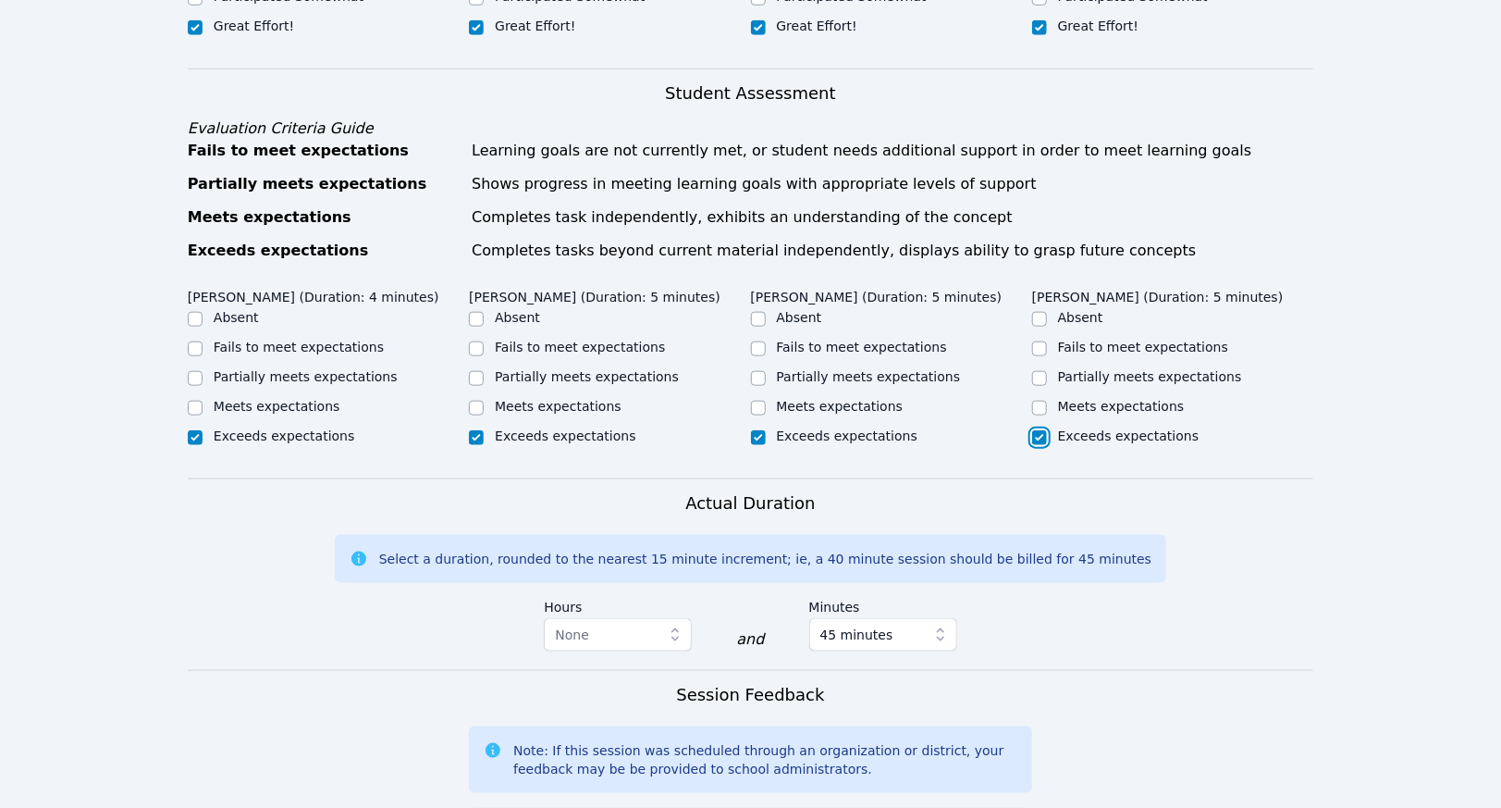
scroll to position [1203, 0]
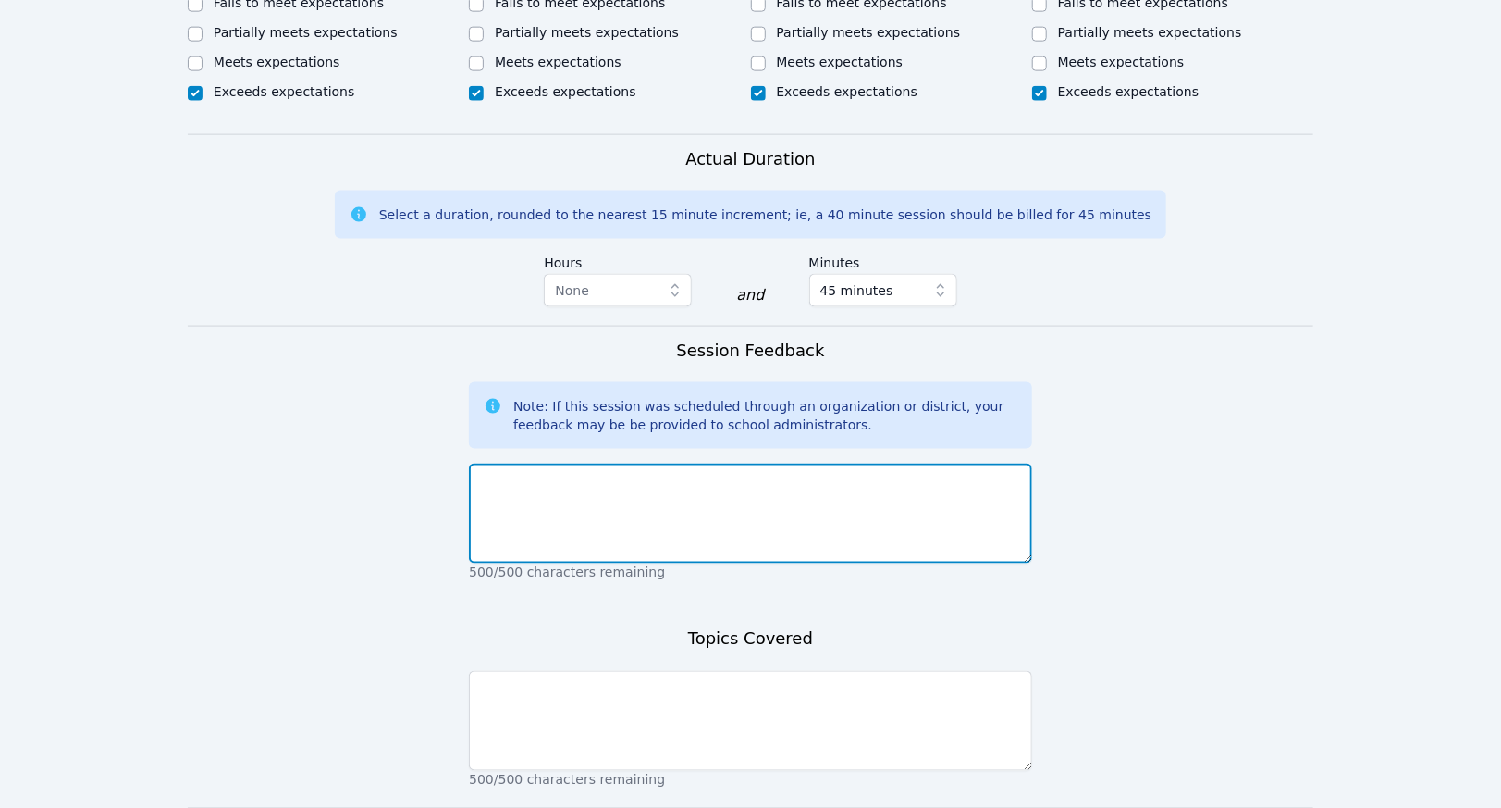
click at [642, 463] on textarea at bounding box center [750, 513] width 563 height 100
click at [657, 472] on textarea "we tested the while board and it worked for all students" at bounding box center [750, 513] width 563 height 100
click at [819, 463] on textarea "we tested the while board and it worked for all students" at bounding box center [750, 513] width 563 height 100
click at [746, 463] on textarea "we tested the while board and it worked for all students" at bounding box center [750, 513] width 563 height 100
type textarea "we tested the while board, and it worked for all students"
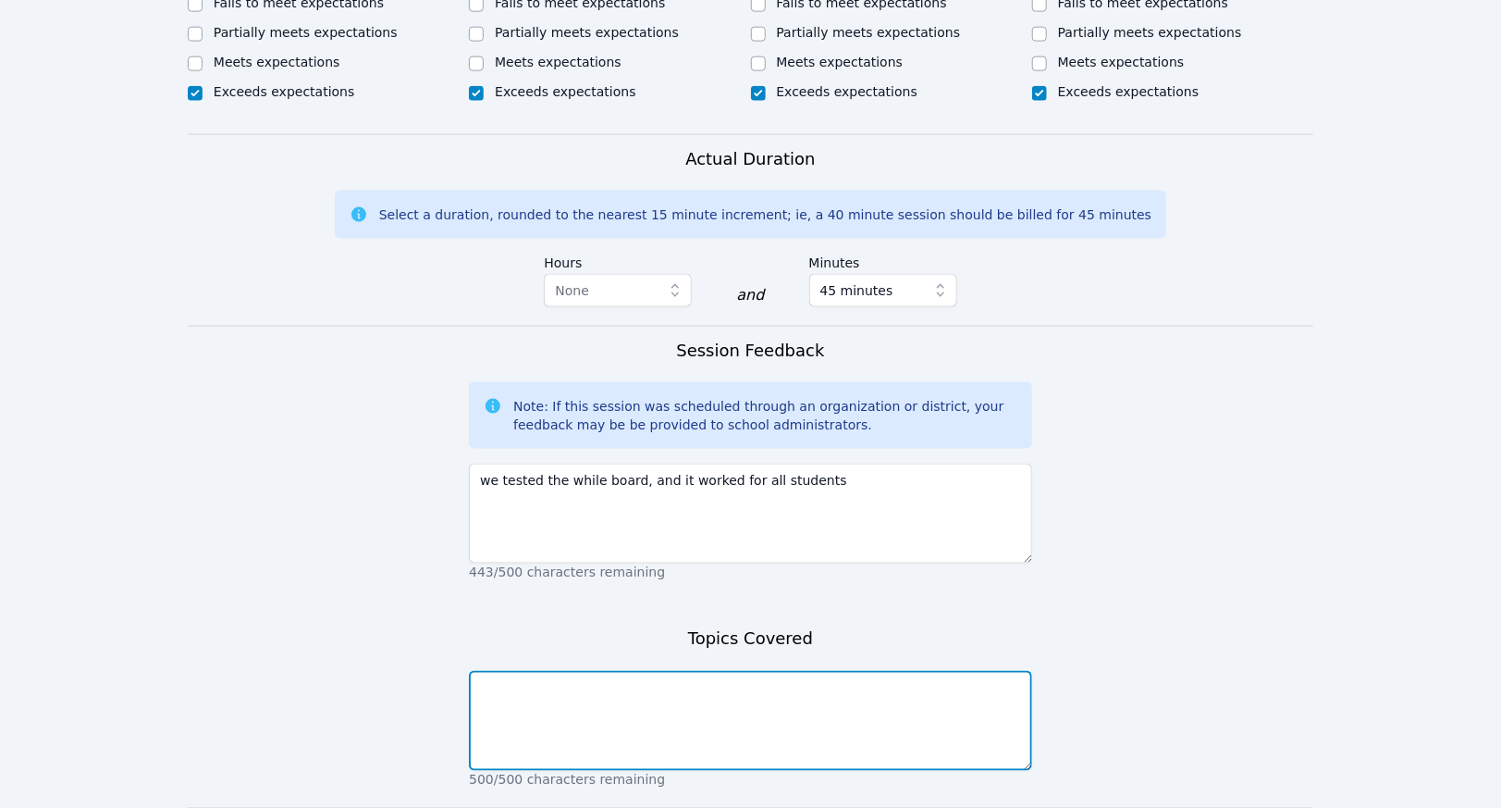
click at [638, 671] on textarea at bounding box center [750, 721] width 563 height 100
paste textarea "we tested the while board, and it worked for all students"
type textarea "we tested the while board, and it worked for all students"
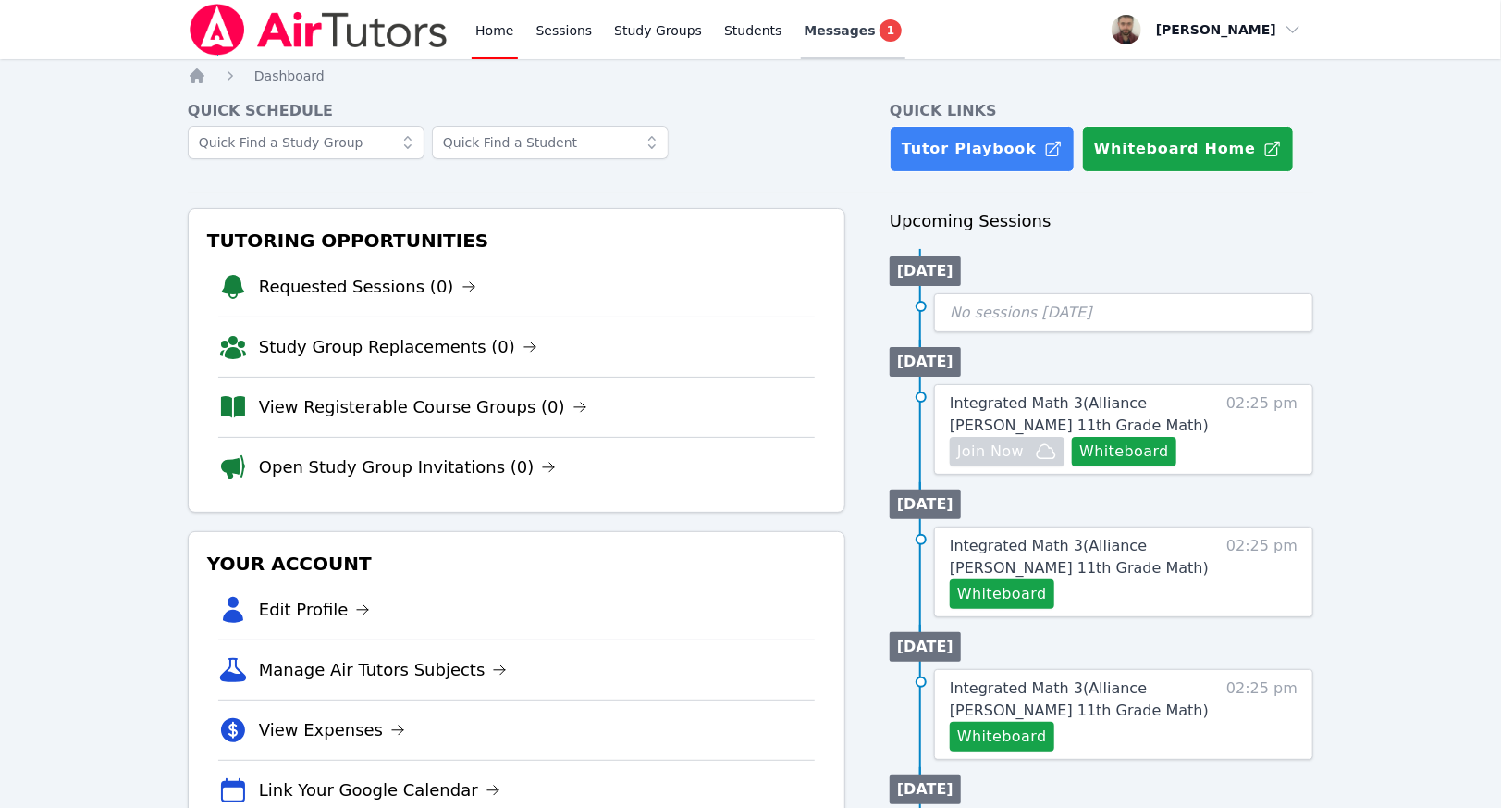
click at [805, 28] on span "Messages" at bounding box center [840, 30] width 71 height 19
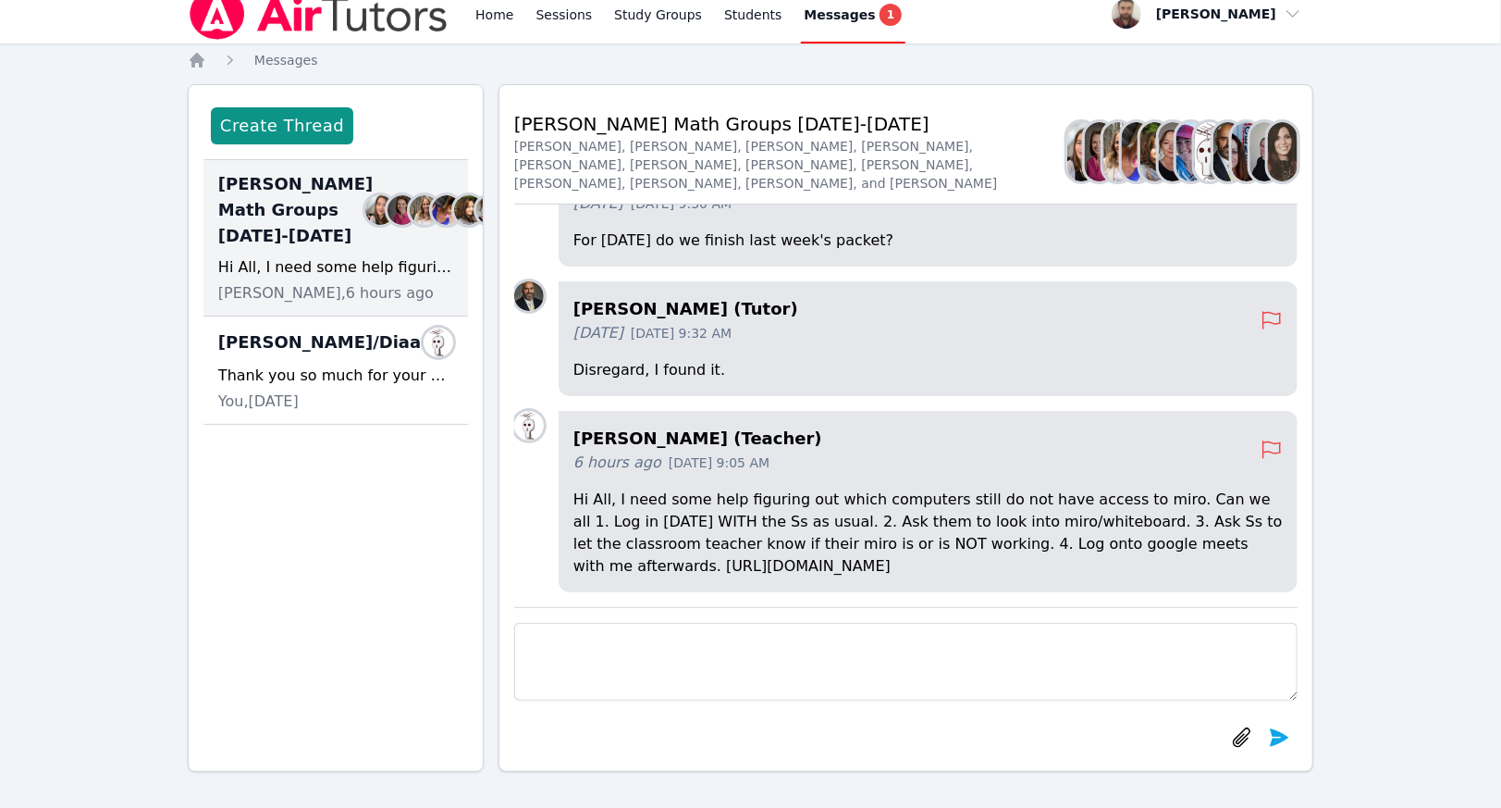
scroll to position [17, 0]
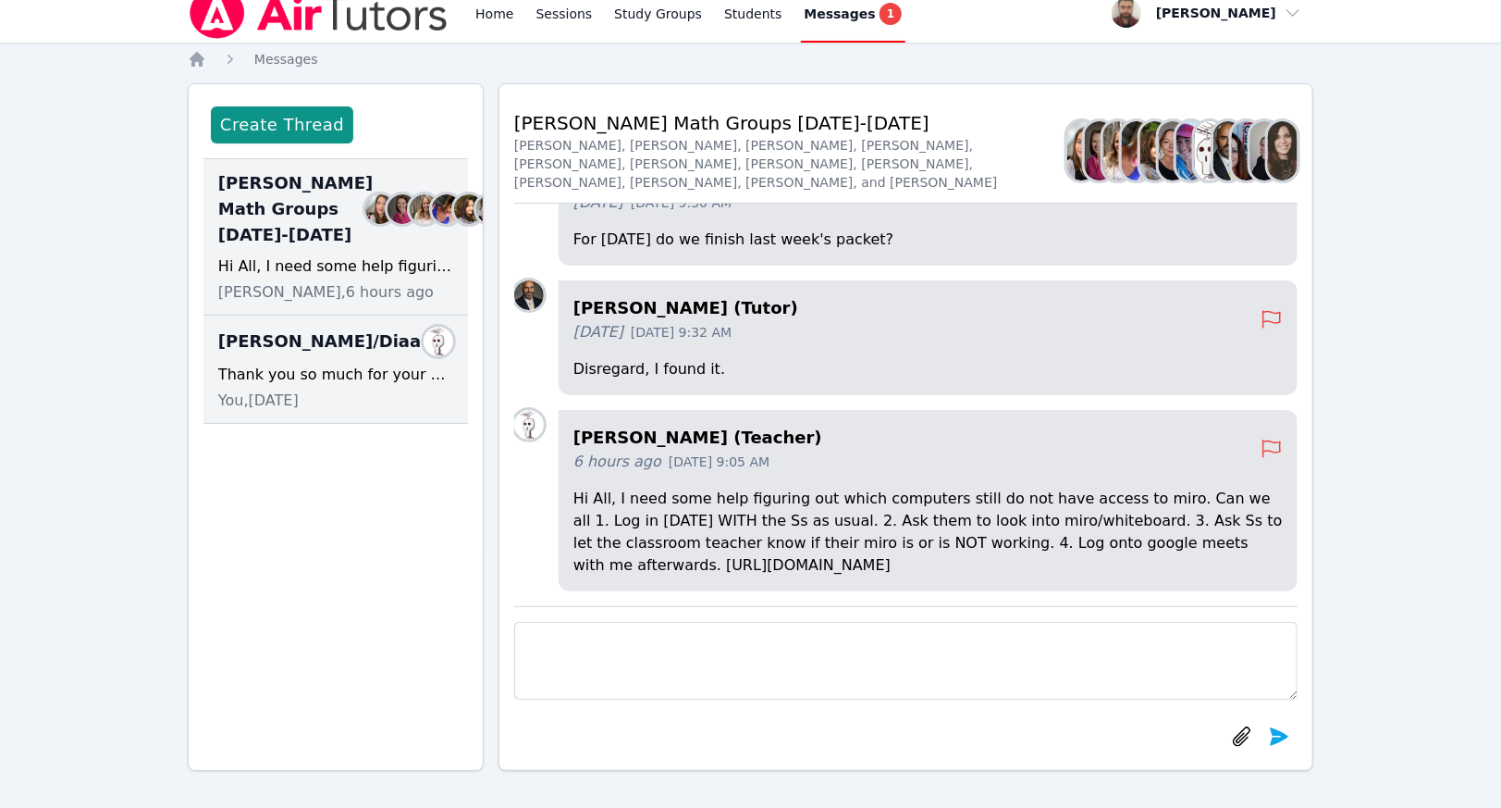
drag, startPoint x: 315, startPoint y: 389, endPoint x: 315, endPoint y: 370, distance: 18.5
click at [316, 354] on span "Joyce Law/Diaa" at bounding box center [319, 341] width 203 height 26
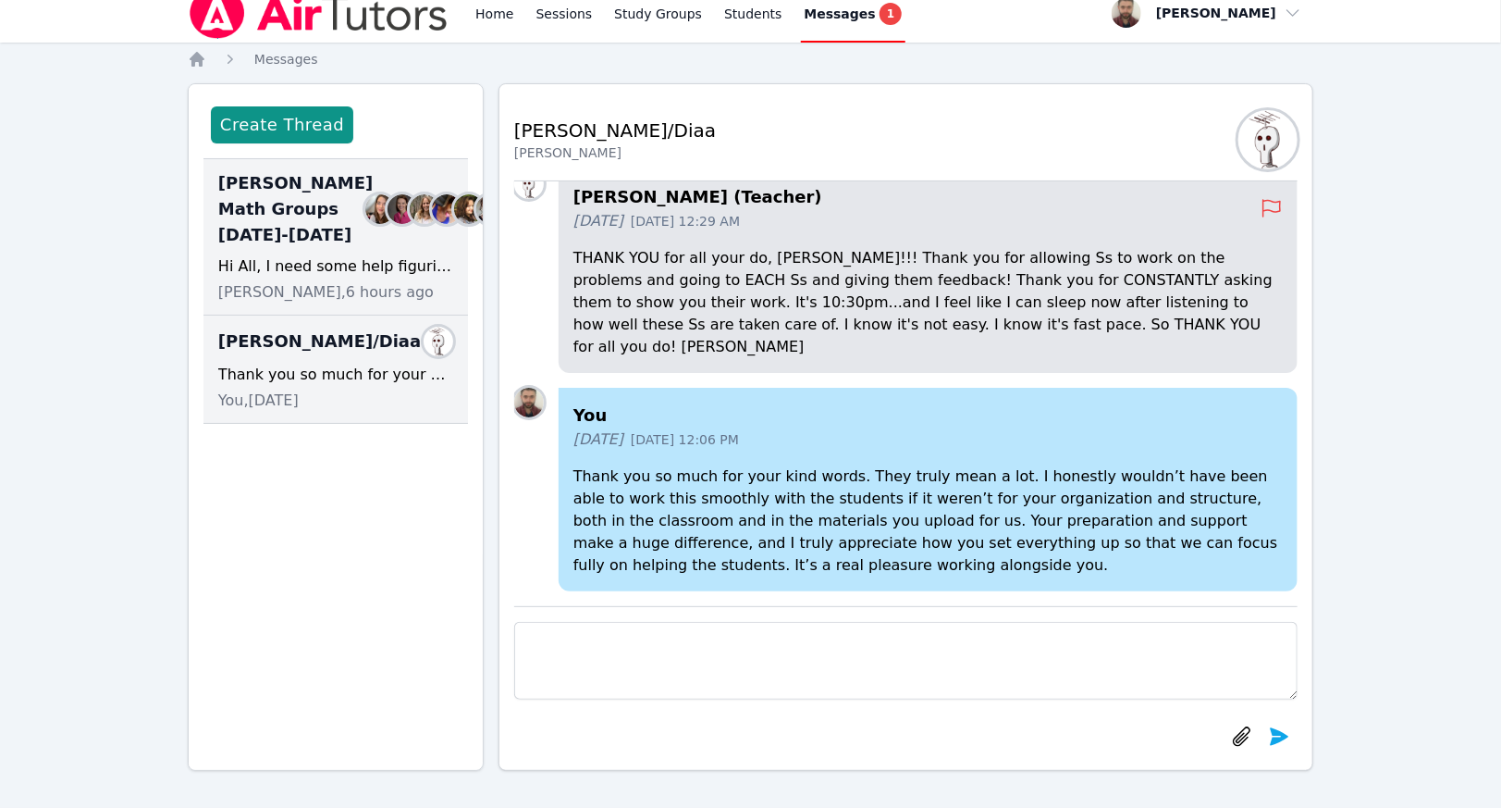
drag, startPoint x: 315, startPoint y: 315, endPoint x: 321, endPoint y: 258, distance: 57.7
click at [315, 278] on div "Hi All, I need some help figuring out which computers still do not have access …" at bounding box center [335, 266] width 235 height 22
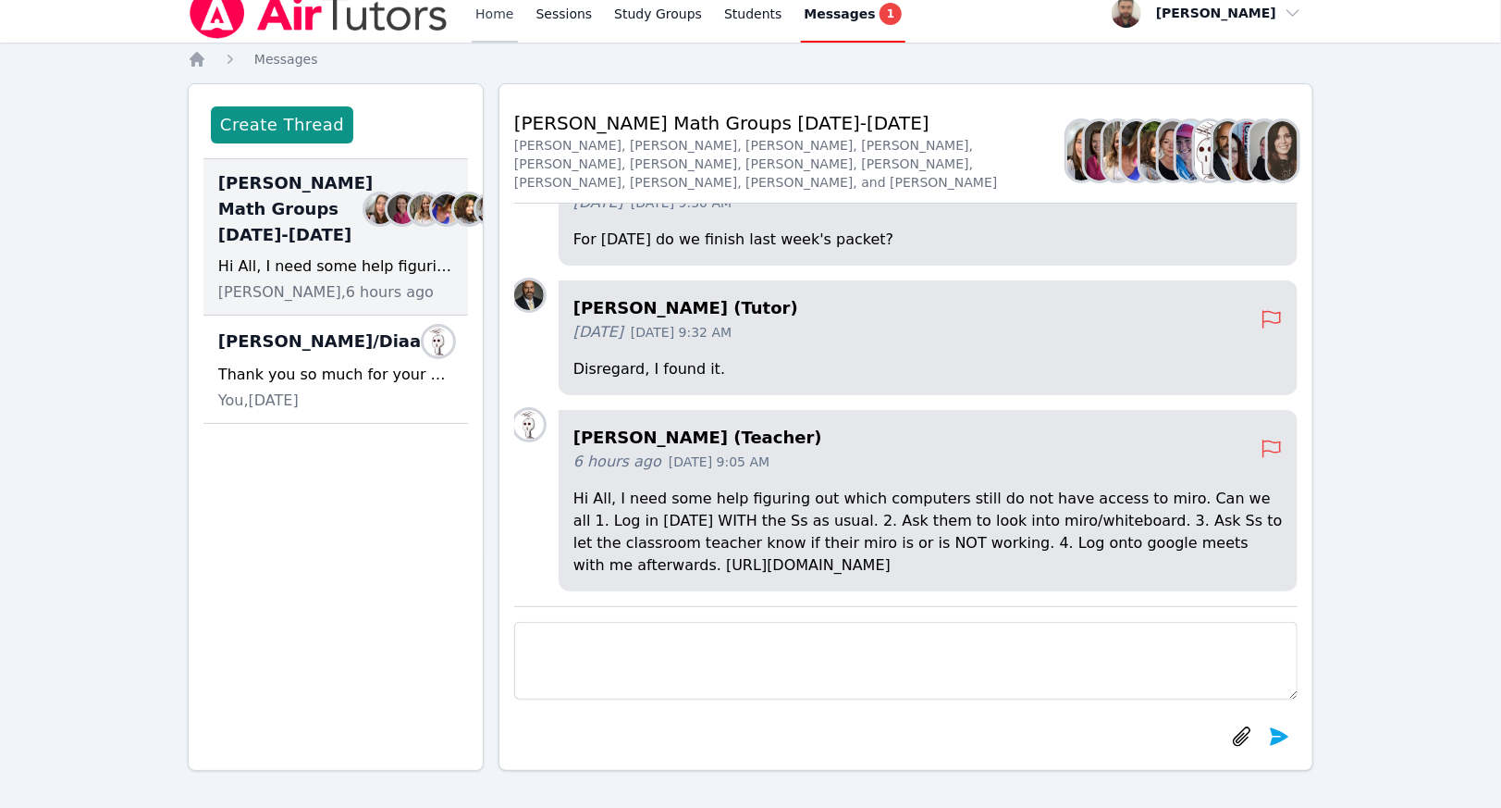
click at [497, 4] on link "Home" at bounding box center [494, 12] width 45 height 59
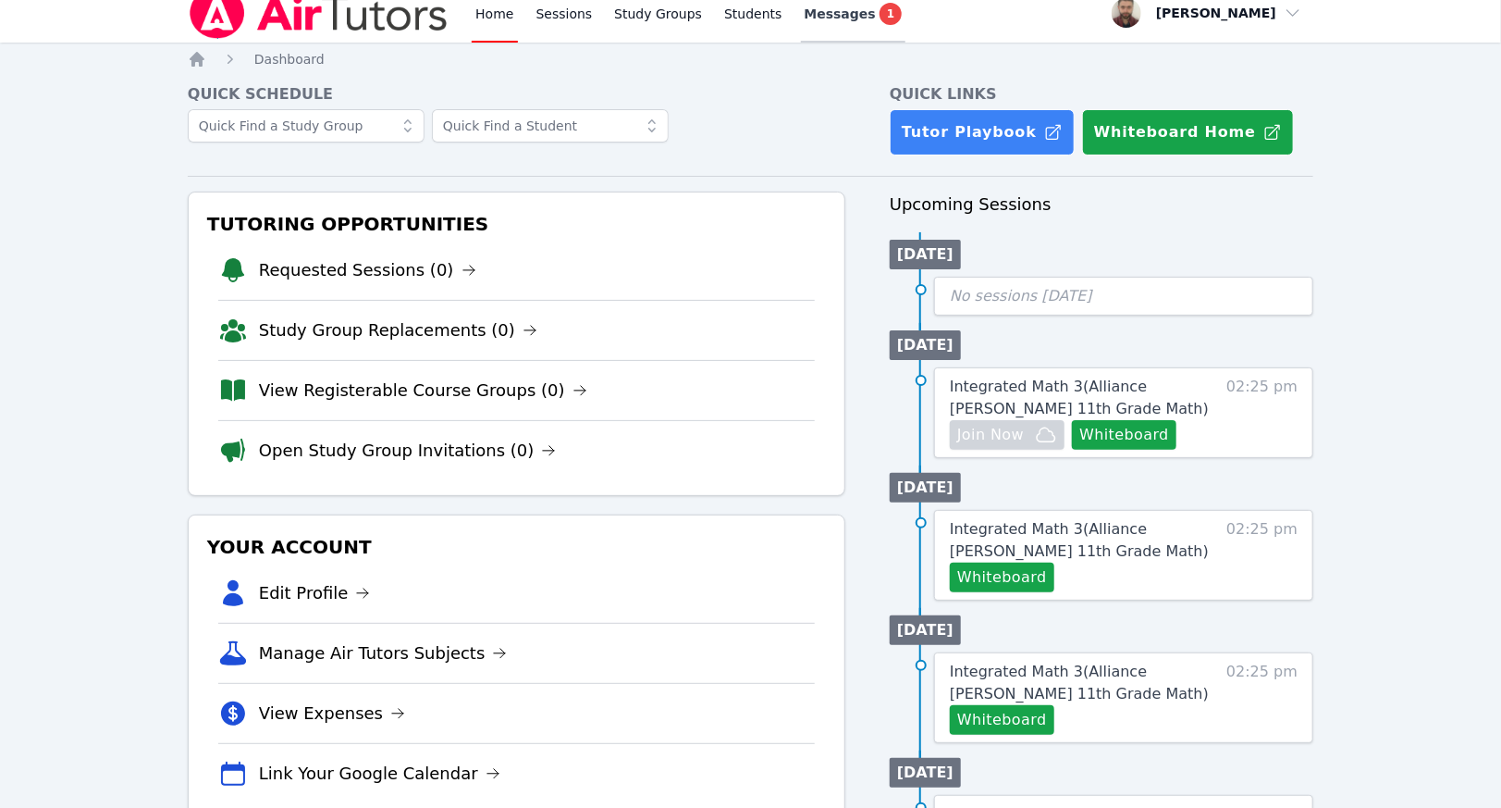
click at [825, 7] on span "Messages" at bounding box center [840, 14] width 71 height 19
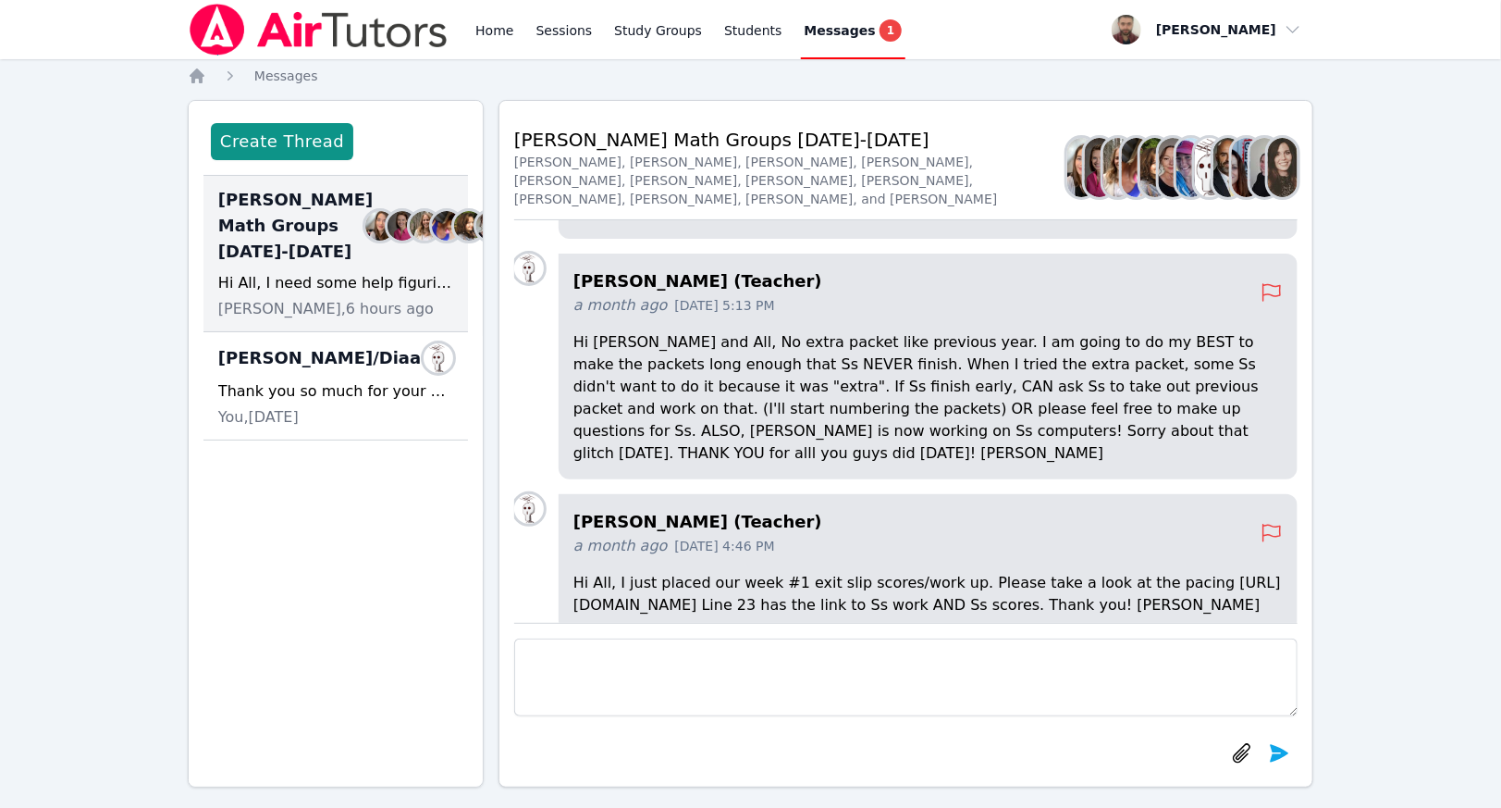
scroll to position [-2683, 0]
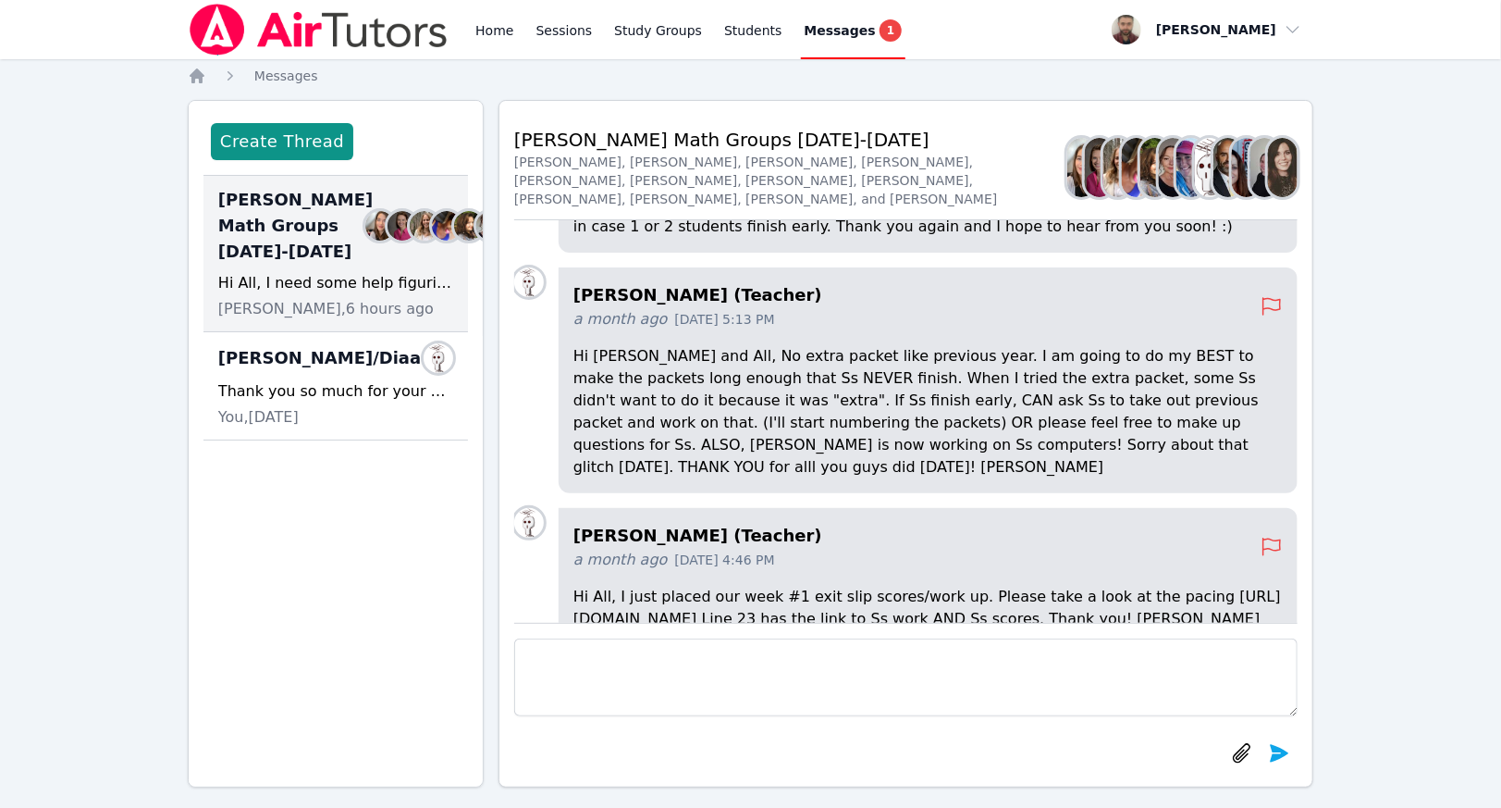
click at [463, 24] on div "Home Sessions Study Groups Students Messages 1" at bounding box center [547, 29] width 718 height 59
click at [472, 27] on div "Home Sessions Study Groups Students Messages 1" at bounding box center [547, 29] width 718 height 59
click at [486, 31] on link "Home" at bounding box center [494, 29] width 45 height 59
